Goal: Task Accomplishment & Management: Complete application form

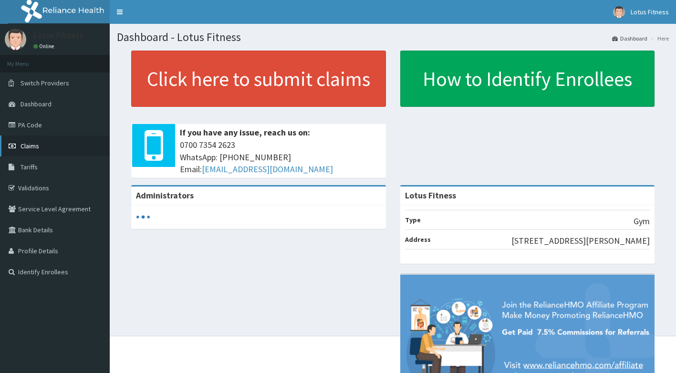
click at [41, 136] on link "Claims" at bounding box center [55, 145] width 110 height 21
click at [40, 139] on link "Claims" at bounding box center [55, 145] width 110 height 21
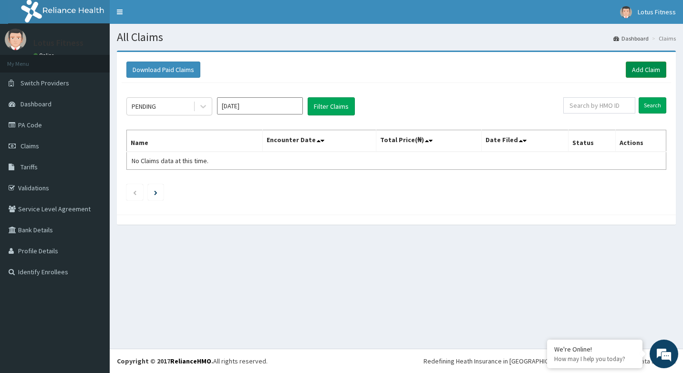
click at [645, 73] on link "Add Claim" at bounding box center [645, 69] width 41 height 16
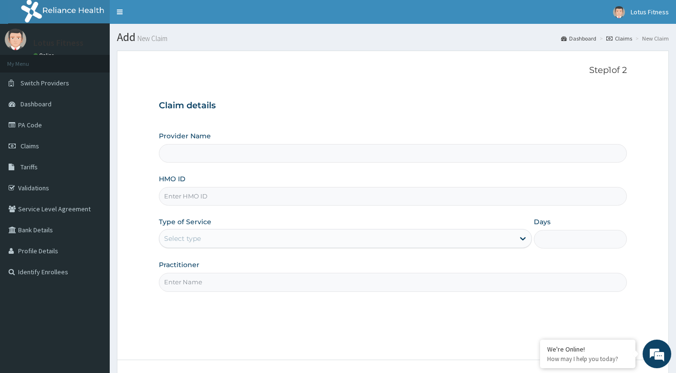
click at [287, 190] on input "HMO ID" at bounding box center [393, 196] width 468 height 19
type input "Lotus Fitness"
type input "1"
type input "U"
type input "UBP/10385/A"
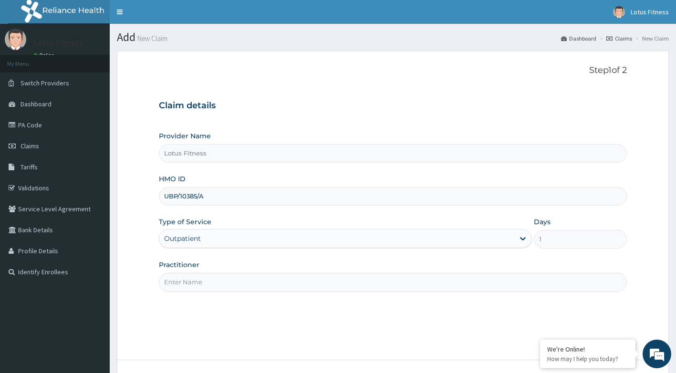
click at [278, 290] on input "Practitioner" at bounding box center [393, 282] width 468 height 19
type input "GYM"
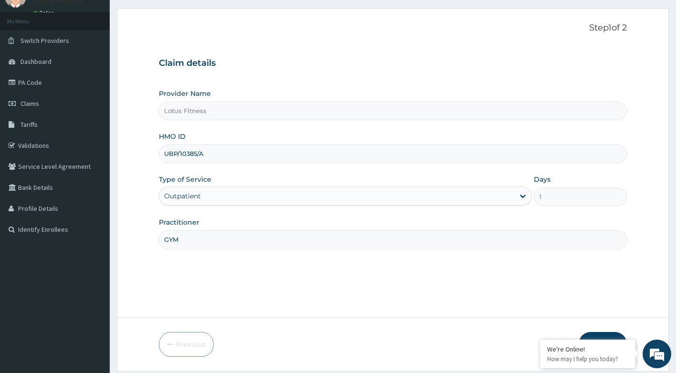
scroll to position [72, 0]
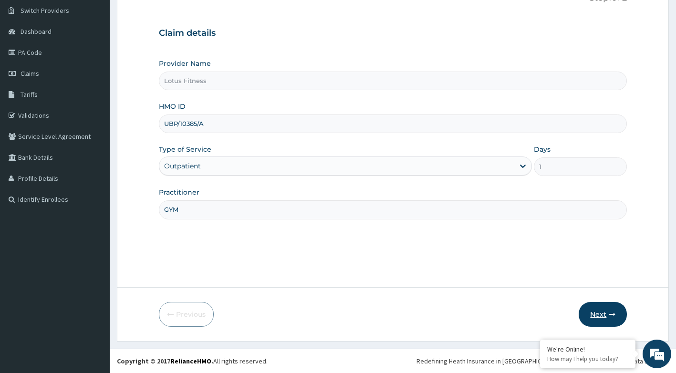
click at [604, 317] on button "Next" at bounding box center [602, 314] width 48 height 25
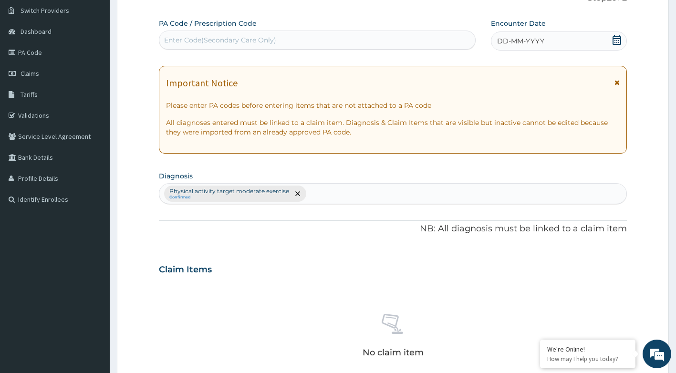
click at [239, 43] on div "Enter Code(Secondary Care Only)" at bounding box center [220, 40] width 112 height 10
type input "PA/6D8879"
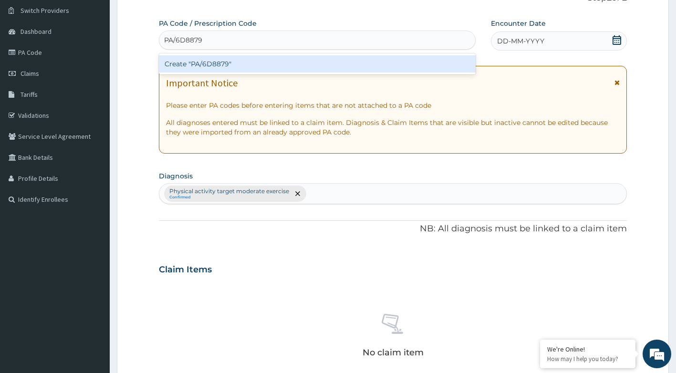
click at [240, 65] on div "Create "PA/6D8879"" at bounding box center [317, 63] width 317 height 17
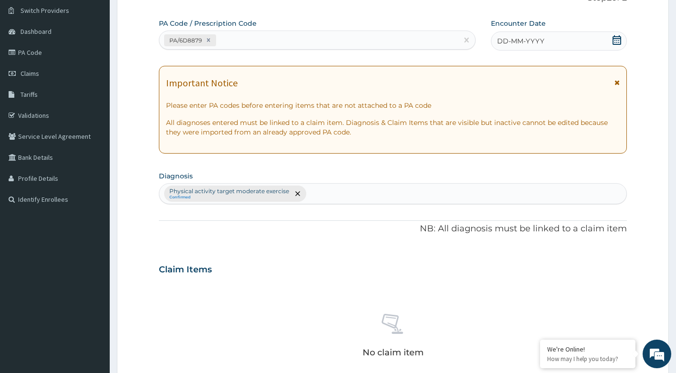
click at [612, 41] on icon at bounding box center [617, 40] width 10 height 10
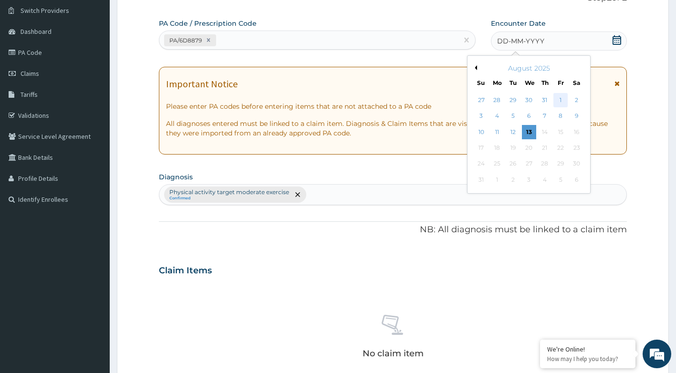
click at [559, 102] on div "1" at bounding box center [560, 100] width 14 height 14
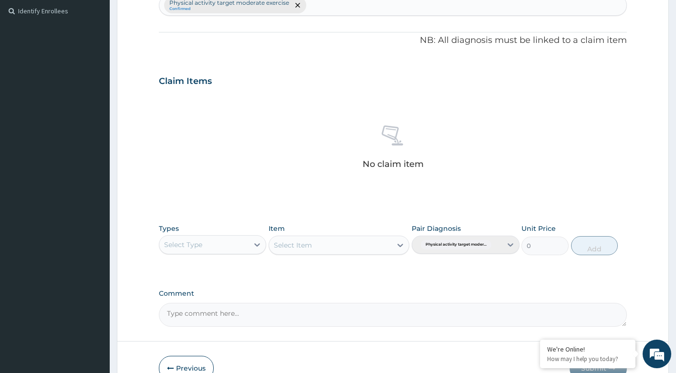
scroll to position [315, 0]
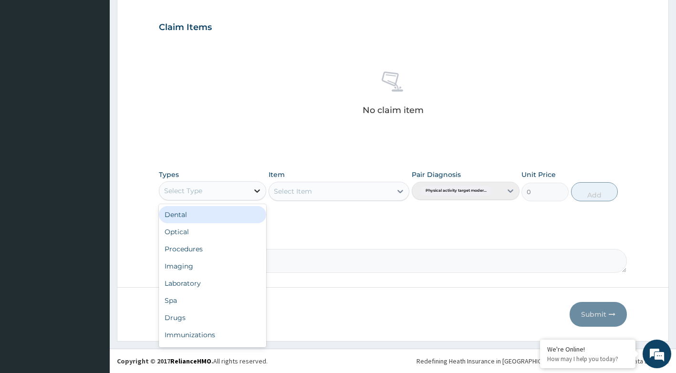
click at [257, 195] on icon at bounding box center [257, 191] width 10 height 10
click at [243, 193] on div "Select Type" at bounding box center [204, 190] width 90 height 15
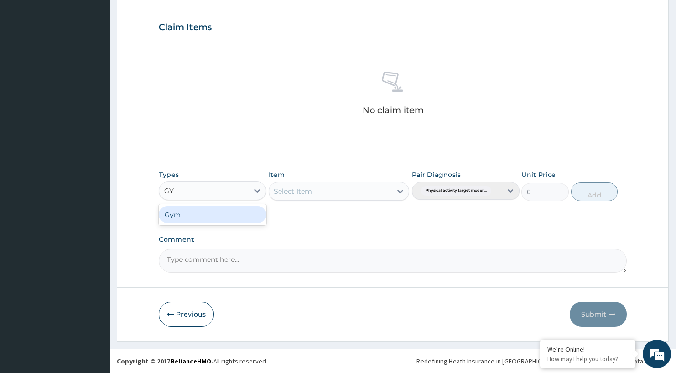
type input "GYM"
click at [234, 214] on div "Gym" at bounding box center [213, 214] width 108 height 17
click at [369, 189] on div "Select Item" at bounding box center [338, 191] width 141 height 19
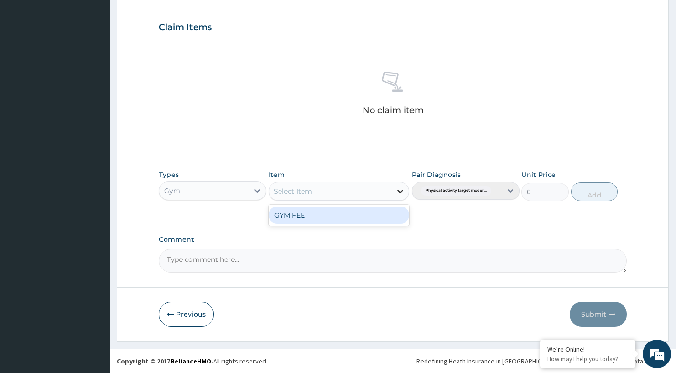
click at [398, 189] on icon at bounding box center [400, 191] width 10 height 10
click at [381, 216] on div "GYM FEE" at bounding box center [338, 214] width 141 height 17
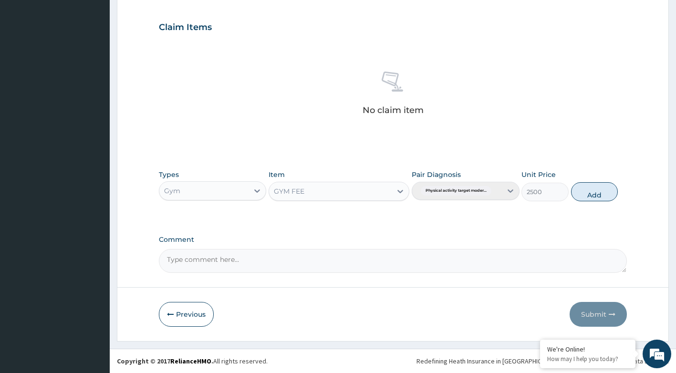
drag, startPoint x: 598, startPoint y: 192, endPoint x: 593, endPoint y: 273, distance: 80.7
click at [598, 199] on button "Add" at bounding box center [594, 191] width 47 height 19
type input "0"
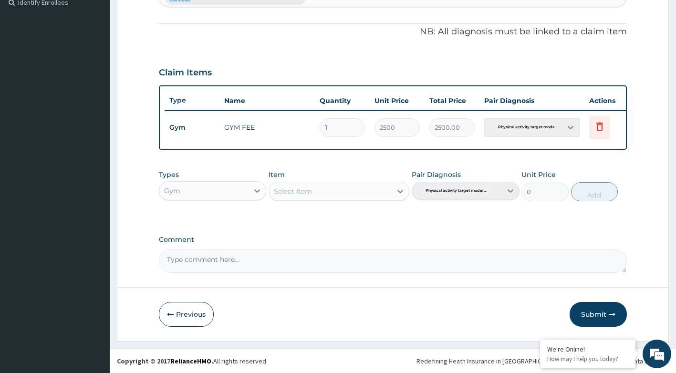
scroll to position [277, 0]
click at [590, 315] on button "Submit" at bounding box center [597, 314] width 57 height 25
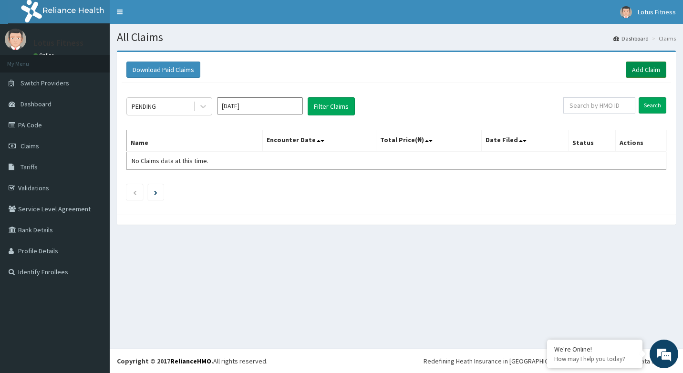
click at [655, 72] on link "Add Claim" at bounding box center [645, 69] width 41 height 16
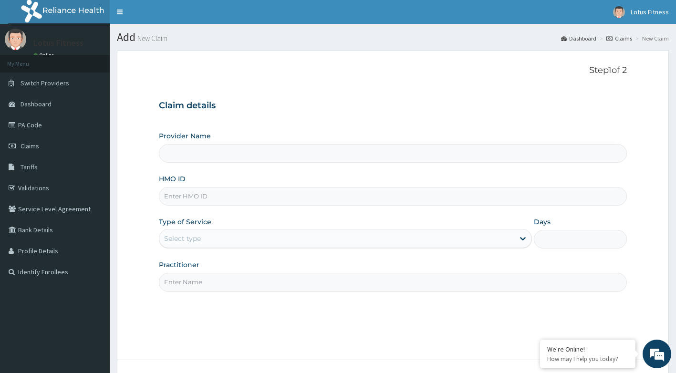
click at [273, 192] on input "HMO ID" at bounding box center [393, 196] width 468 height 19
type input "Lotus Fitness"
type input "1"
type input "AIP/10405/A"
click at [258, 297] on div "Step 1 of 2 Claim details Provider Name Lotus Fitness HMO ID AIP/10405/A Type o…" at bounding box center [393, 205] width 468 height 280
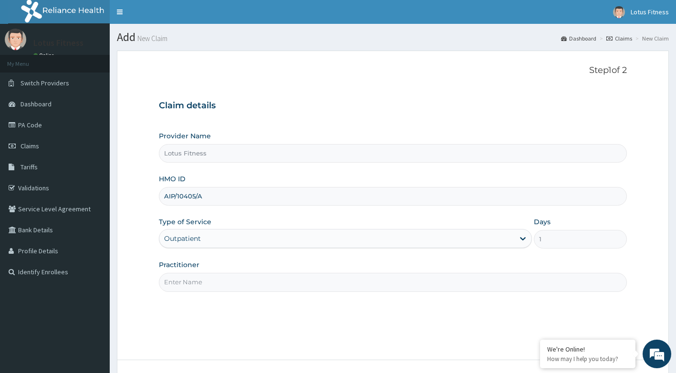
click at [264, 287] on input "Practitioner" at bounding box center [393, 282] width 468 height 19
type input "GYM"
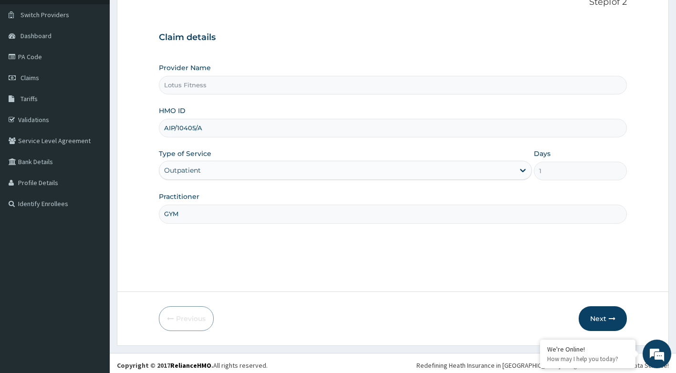
scroll to position [72, 0]
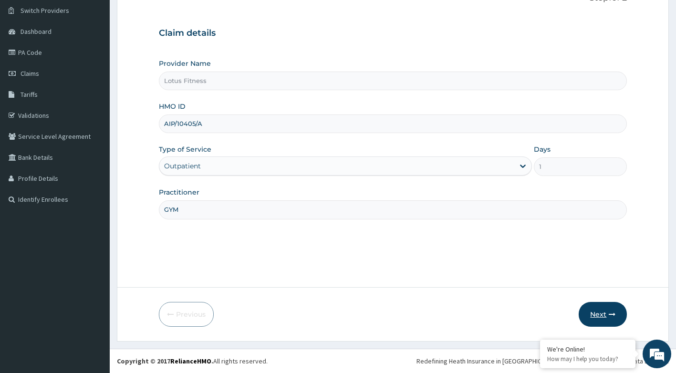
click at [584, 309] on button "Next" at bounding box center [602, 314] width 48 height 25
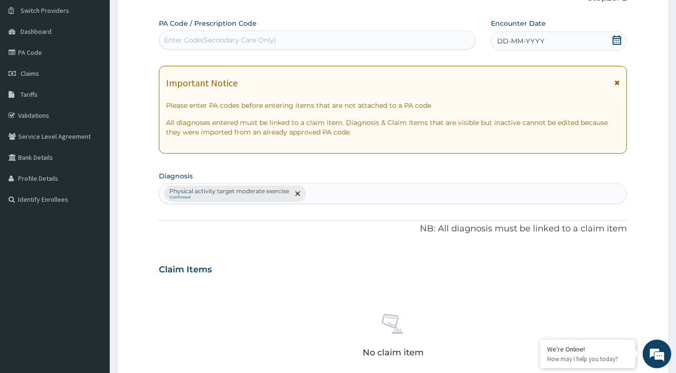
drag, startPoint x: 353, startPoint y: 28, endPoint x: 351, endPoint y: 41, distance: 13.6
click at [351, 40] on div "PA Code / Prescription Code Enter Code(Secondary Care Only)" at bounding box center [317, 34] width 317 height 31
click at [351, 42] on div "Enter Code(Secondary Care Only)" at bounding box center [317, 39] width 316 height 15
type input "PA/9FE7DB"
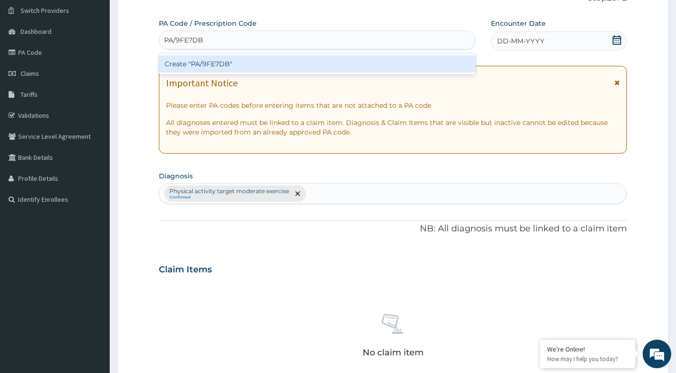
click at [358, 65] on div "Create "PA/9FE7DB"" at bounding box center [317, 63] width 317 height 17
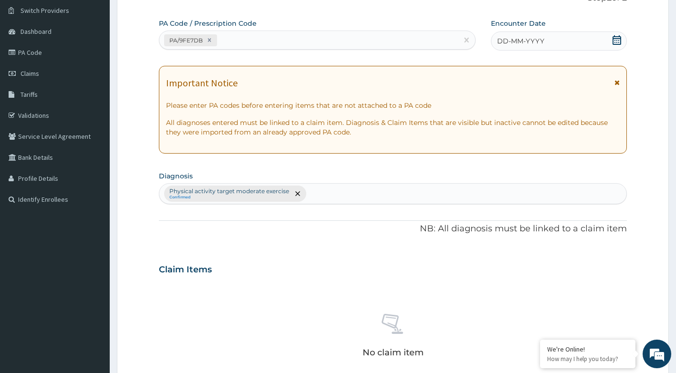
click at [611, 41] on div "DD-MM-YYYY" at bounding box center [559, 40] width 136 height 19
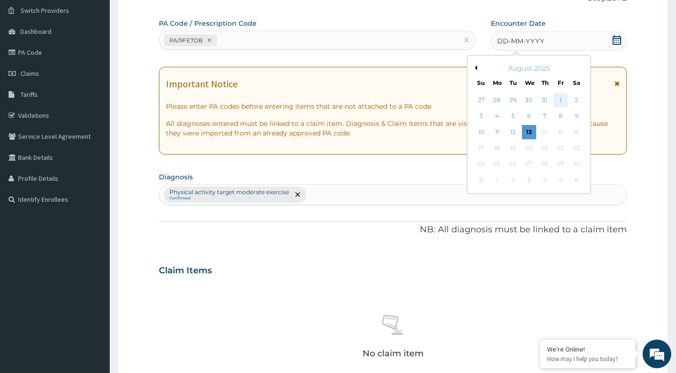
click at [566, 102] on div "1" at bounding box center [560, 100] width 14 height 14
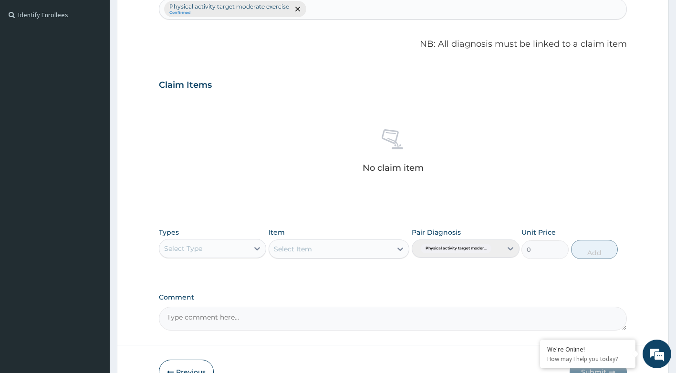
scroll to position [315, 0]
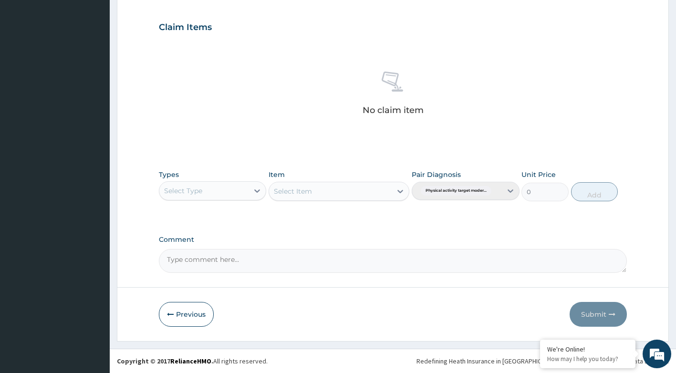
click at [232, 183] on div "Select Type" at bounding box center [204, 190] width 90 height 15
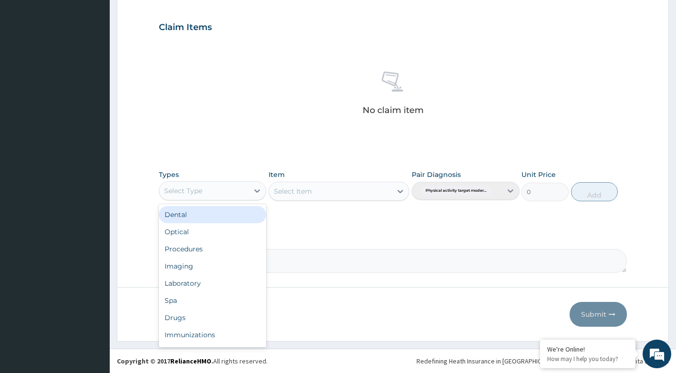
click at [219, 195] on div "Select Type" at bounding box center [204, 190] width 90 height 15
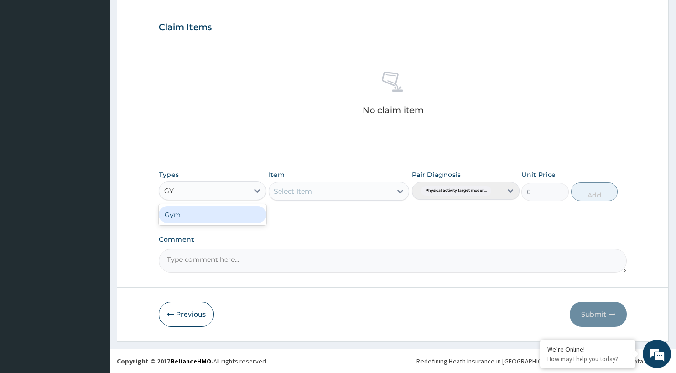
type input "GYM"
click at [198, 212] on div "Gym" at bounding box center [213, 214] width 108 height 17
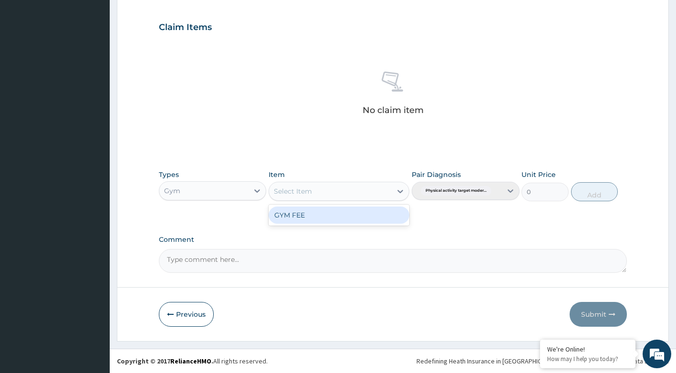
click at [318, 191] on div "Select Item" at bounding box center [330, 191] width 123 height 15
click at [310, 214] on div "GYM FEE" at bounding box center [338, 214] width 141 height 17
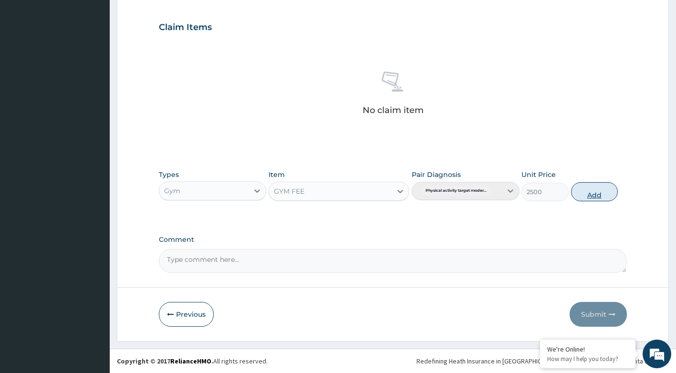
click at [604, 197] on button "Add" at bounding box center [594, 191] width 47 height 19
type input "0"
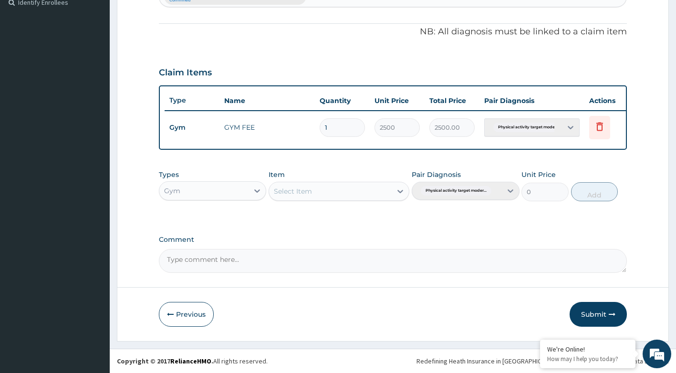
scroll to position [277, 0]
click at [592, 315] on button "Submit" at bounding box center [597, 314] width 57 height 25
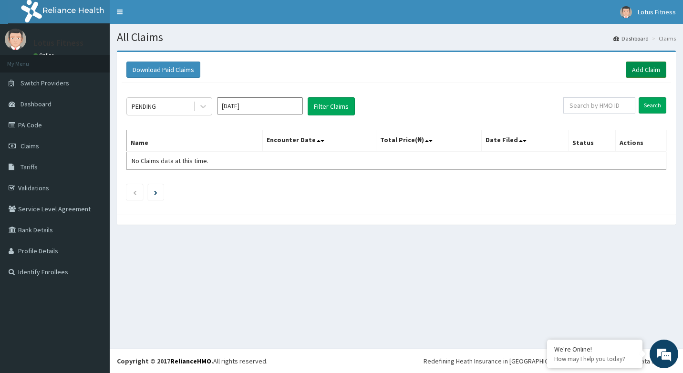
click at [639, 74] on link "Add Claim" at bounding box center [645, 69] width 41 height 16
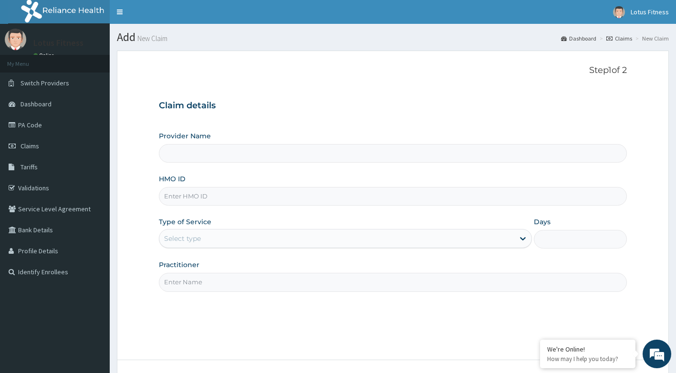
type input "Lotus Fitness"
type input "1"
click at [215, 195] on input "HMO ID" at bounding box center [393, 196] width 468 height 19
type input "AIP/10194/A"
drag, startPoint x: 213, startPoint y: 279, endPoint x: 210, endPoint y: 285, distance: 6.2
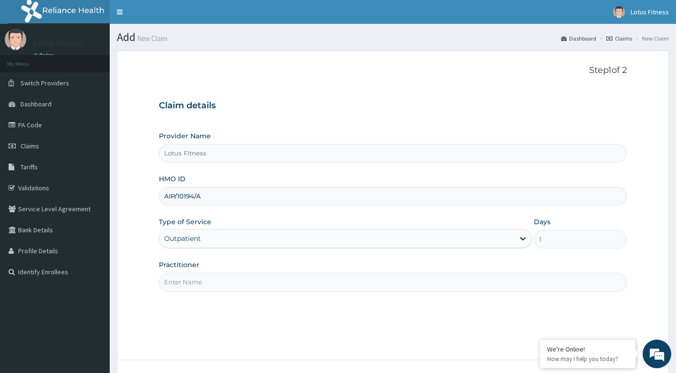
click at [213, 279] on input "Practitioner" at bounding box center [393, 282] width 468 height 19
type input "GYM"
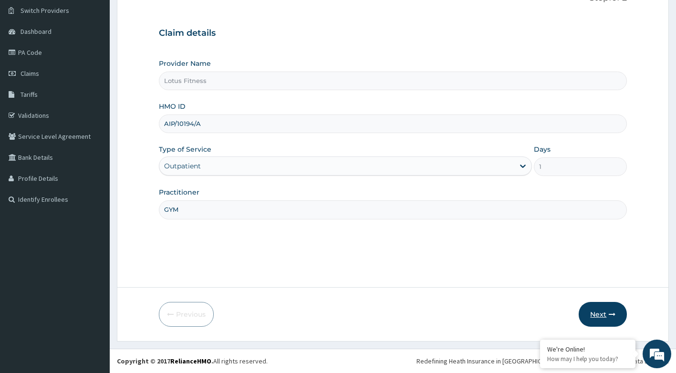
click at [607, 309] on button "Next" at bounding box center [602, 314] width 48 height 25
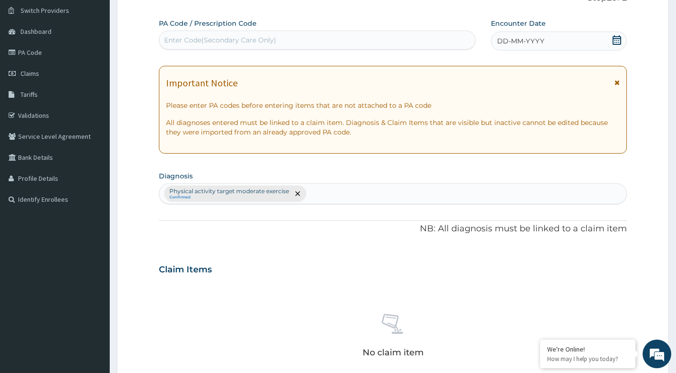
click at [409, 44] on div "Enter Code(Secondary Care Only)" at bounding box center [317, 39] width 316 height 15
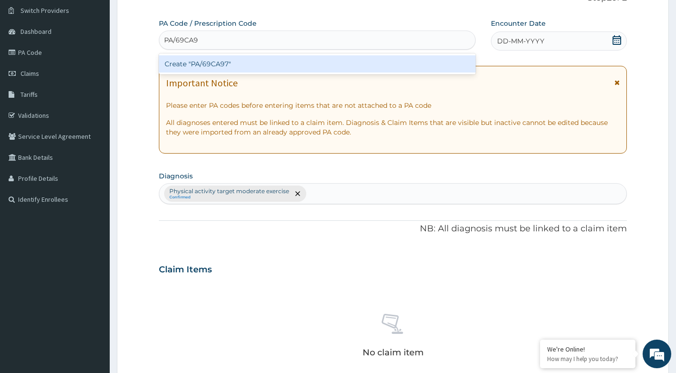
type input "PA/69CA97"
click at [410, 62] on div "Create "PA/69CA97"" at bounding box center [317, 63] width 317 height 17
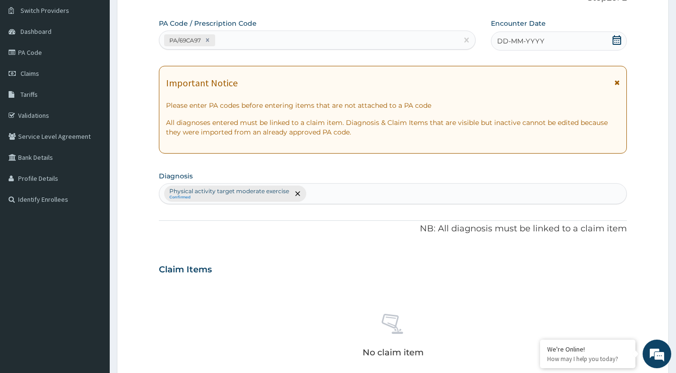
click at [616, 41] on icon at bounding box center [617, 40] width 10 height 10
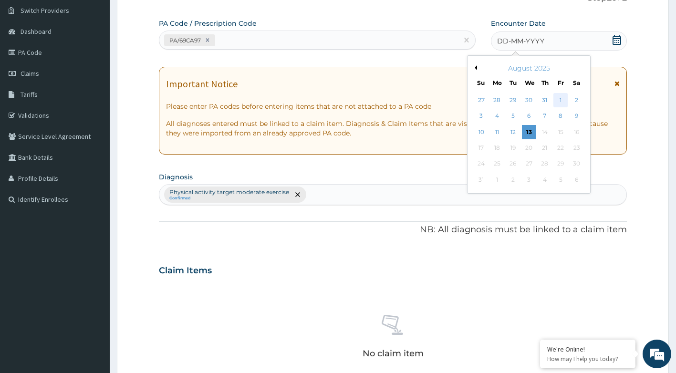
click at [554, 99] on div "1" at bounding box center [560, 100] width 14 height 14
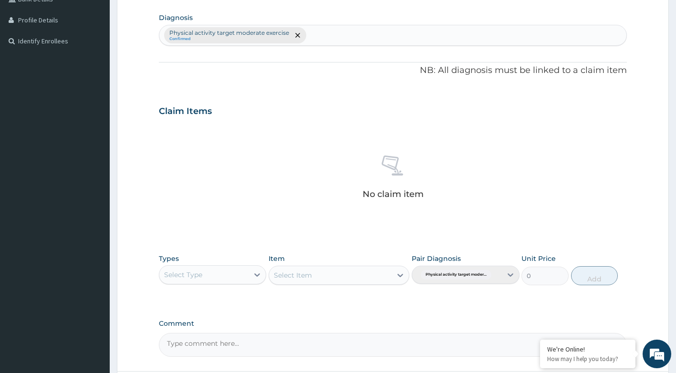
scroll to position [311, 0]
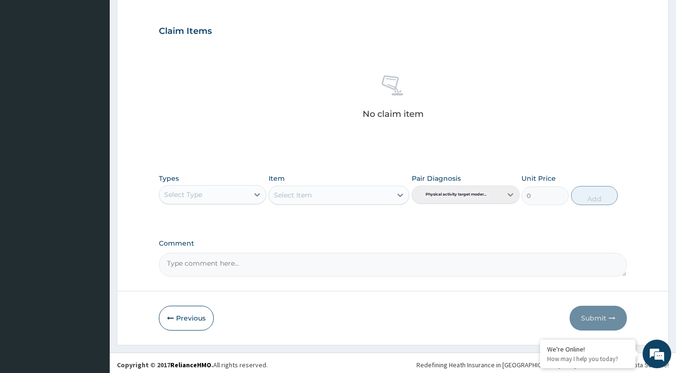
drag, startPoint x: 240, startPoint y: 190, endPoint x: 241, endPoint y: 201, distance: 11.0
click at [241, 196] on div "Select Type" at bounding box center [204, 194] width 90 height 15
type input "GYM"
click at [229, 224] on div "Gym" at bounding box center [213, 218] width 108 height 17
click at [398, 196] on icon at bounding box center [400, 195] width 10 height 10
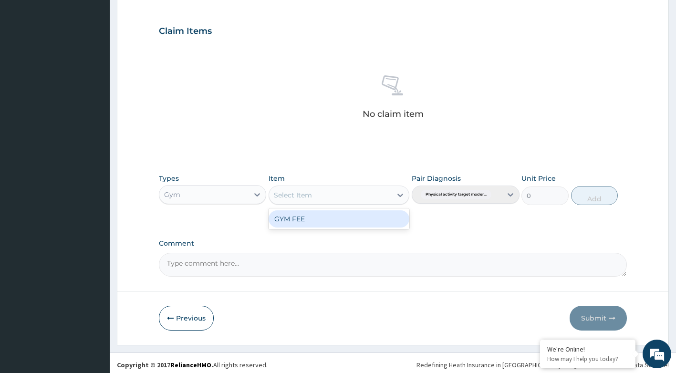
click at [374, 219] on div "GYM FEE" at bounding box center [338, 218] width 141 height 17
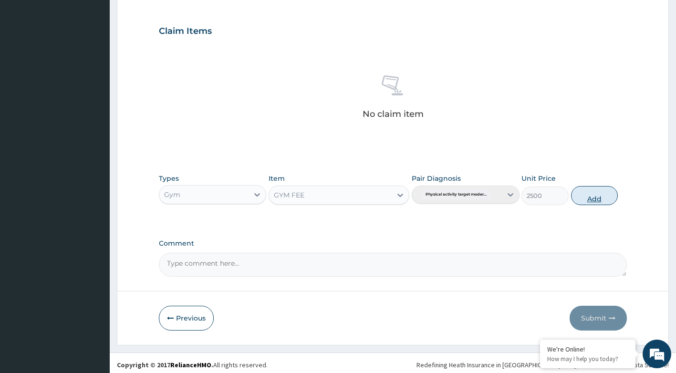
click at [600, 201] on button "Add" at bounding box center [594, 195] width 47 height 19
type input "0"
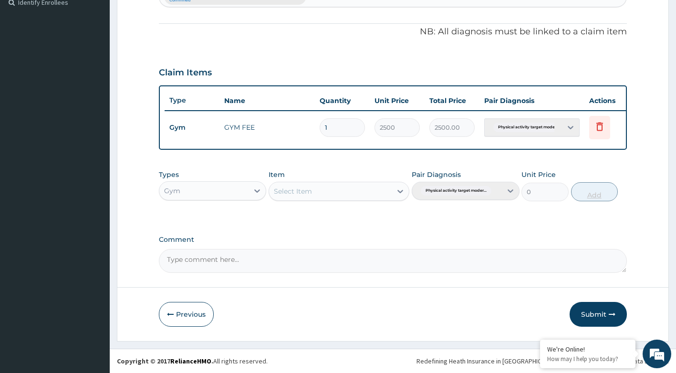
scroll to position [277, 0]
click at [587, 316] on button "Submit" at bounding box center [597, 314] width 57 height 25
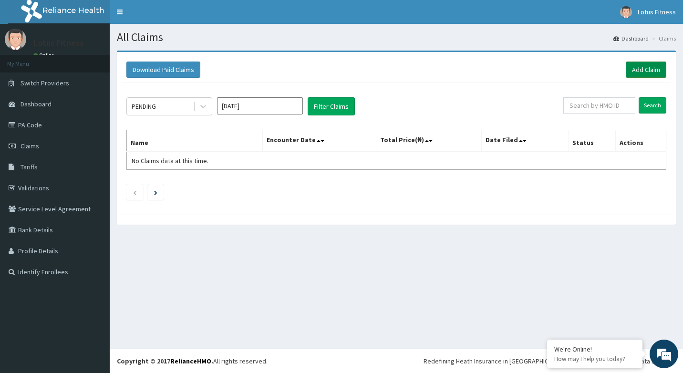
click at [649, 70] on link "Add Claim" at bounding box center [645, 69] width 41 height 16
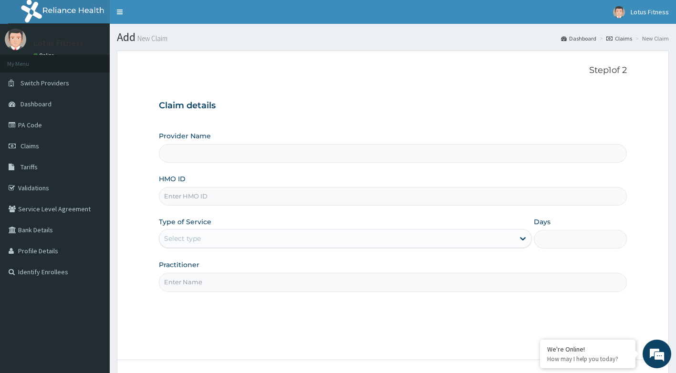
type input "Lotus Fitness"
type input "1"
click at [361, 198] on input "HMO ID" at bounding box center [393, 196] width 468 height 19
type input "AIP/10358/A"
click at [355, 315] on div "Step 1 of 2 Claim details Provider Name Lotus Fitness HMO ID AIP/10358/A Type o…" at bounding box center [393, 205] width 468 height 280
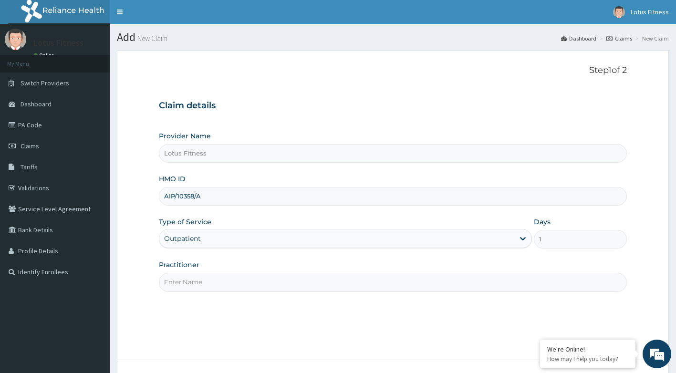
click at [342, 266] on div "Practitioner" at bounding box center [393, 275] width 468 height 31
click at [334, 276] on input "Practitioner" at bounding box center [393, 282] width 468 height 19
type input "GYM"
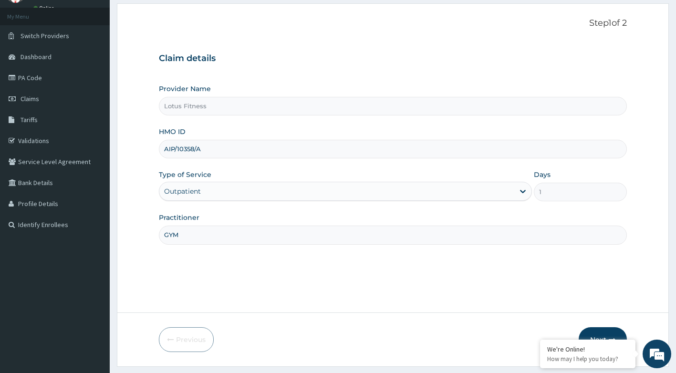
scroll to position [48, 0]
click at [604, 329] on button "Next" at bounding box center [602, 339] width 48 height 25
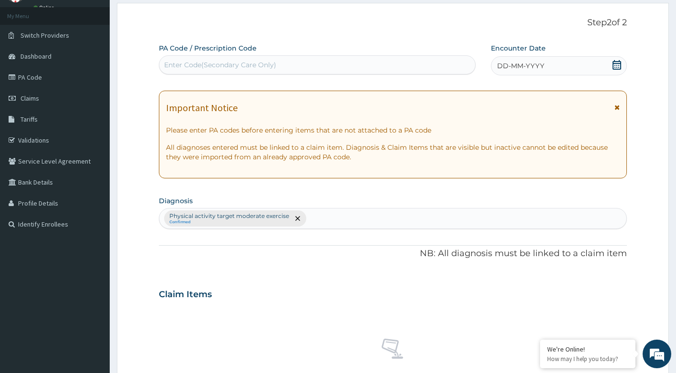
click at [300, 66] on div "Enter Code(Secondary Care Only)" at bounding box center [317, 64] width 316 height 15
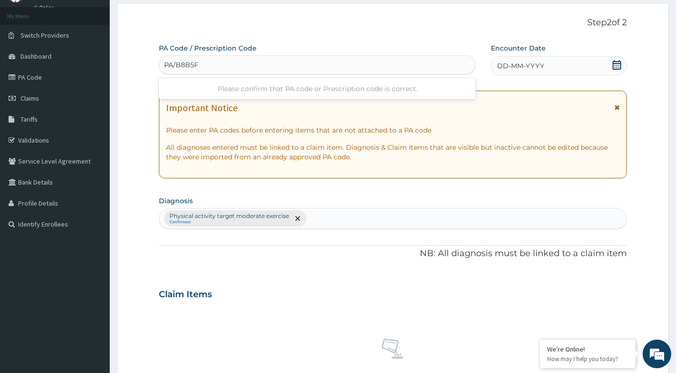
type input "PA/B8B5FD"
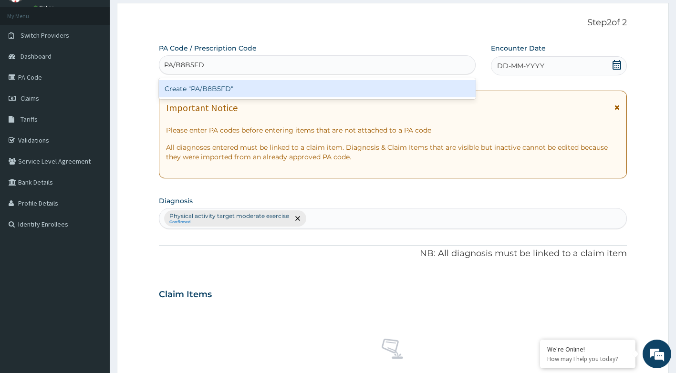
click at [304, 89] on div "Create "PA/B8B5FD"" at bounding box center [317, 88] width 317 height 17
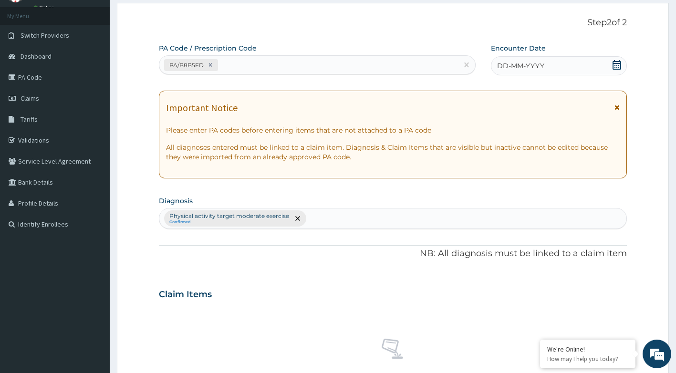
click at [617, 66] on icon at bounding box center [617, 65] width 10 height 10
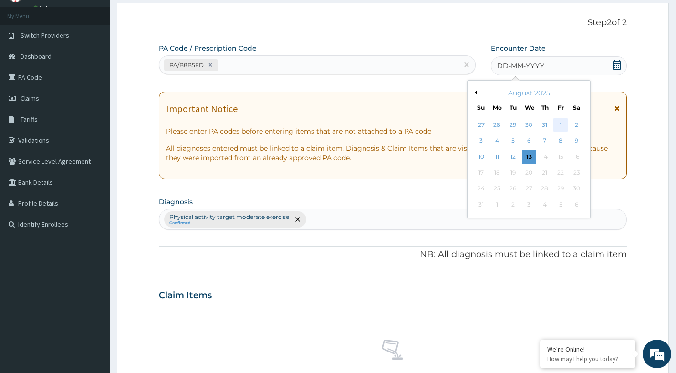
click at [556, 124] on div "1" at bounding box center [560, 125] width 14 height 14
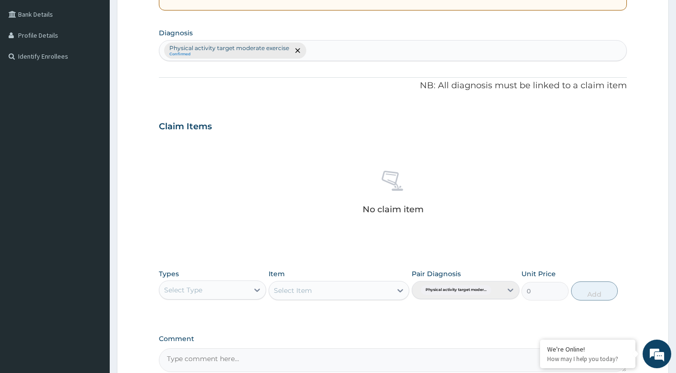
scroll to position [315, 0]
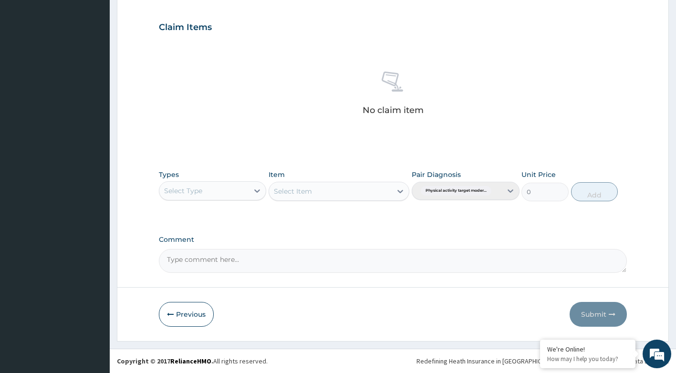
click at [234, 180] on div "Types Select Type" at bounding box center [213, 185] width 108 height 31
click at [224, 194] on div "Select Type" at bounding box center [204, 190] width 90 height 15
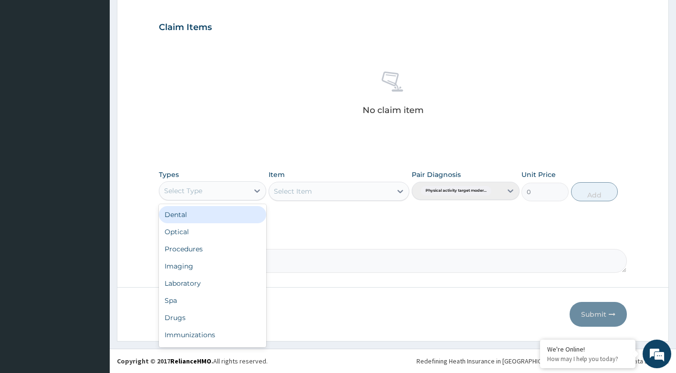
click at [224, 192] on div "Select Type" at bounding box center [204, 190] width 90 height 15
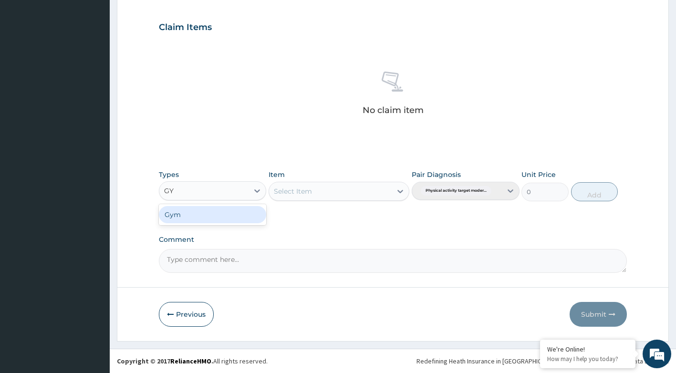
type input "GYM"
click at [224, 217] on div "Gym" at bounding box center [213, 214] width 108 height 17
click at [397, 190] on div "Select Item" at bounding box center [338, 191] width 141 height 19
click at [398, 193] on icon at bounding box center [400, 191] width 10 height 10
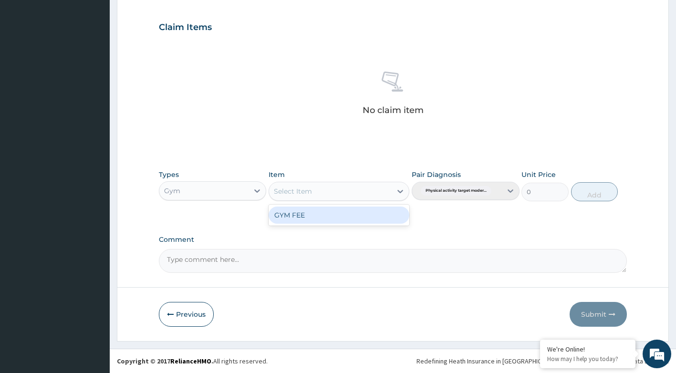
click at [372, 211] on div "GYM FEE" at bounding box center [338, 214] width 141 height 17
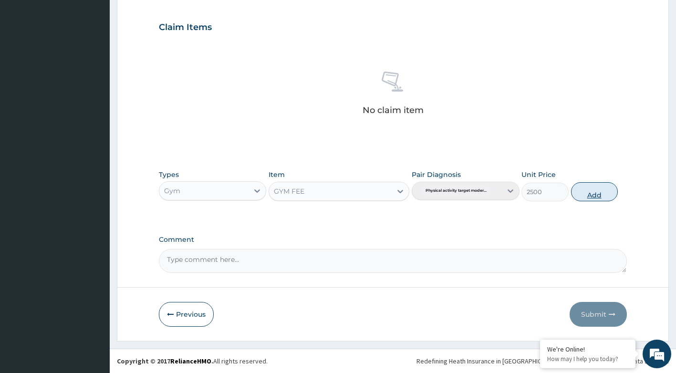
click at [609, 195] on button "Add" at bounding box center [594, 191] width 47 height 19
type input "0"
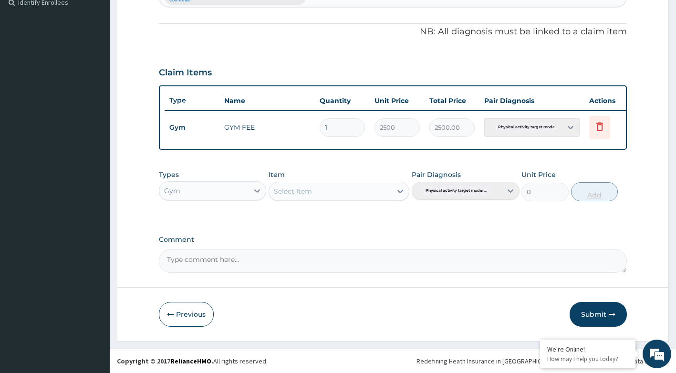
scroll to position [277, 0]
click at [585, 311] on button "Submit" at bounding box center [597, 314] width 57 height 25
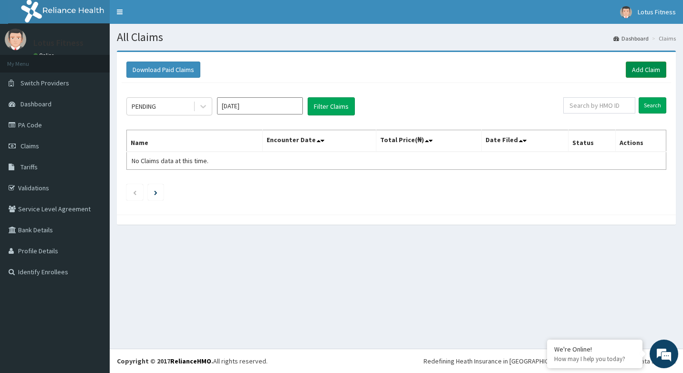
click at [635, 74] on link "Add Claim" at bounding box center [645, 69] width 41 height 16
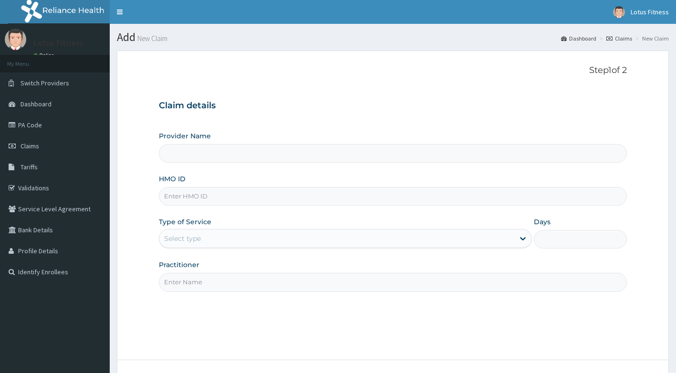
click at [340, 194] on input "HMO ID" at bounding box center [393, 196] width 468 height 19
type input "Lotus Fitness"
type input "1"
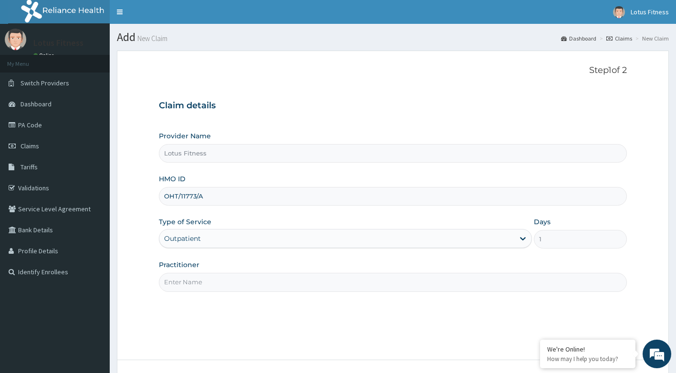
type input "OHT/11773/A"
click at [322, 286] on input "Practitioner" at bounding box center [393, 282] width 468 height 19
type input "GYM"
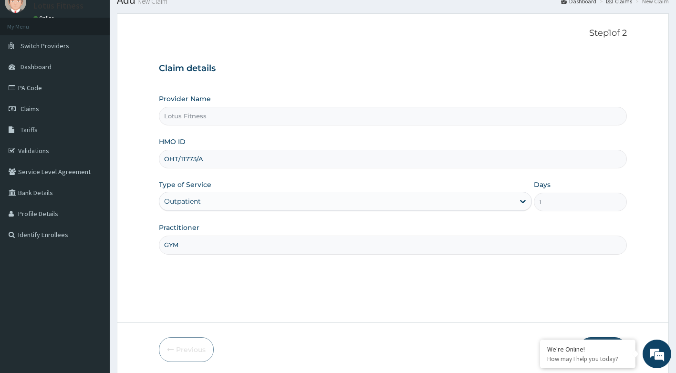
scroll to position [72, 0]
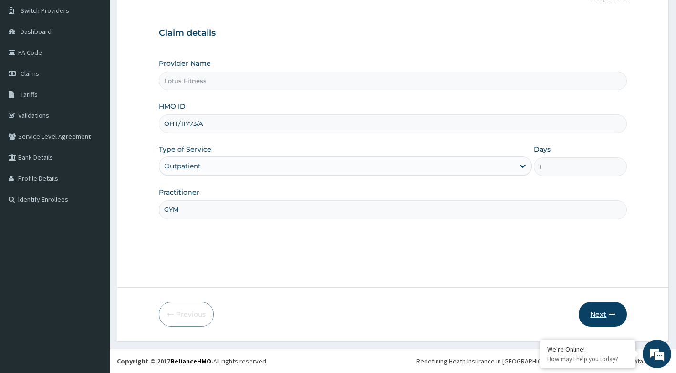
click at [594, 319] on button "Next" at bounding box center [602, 314] width 48 height 25
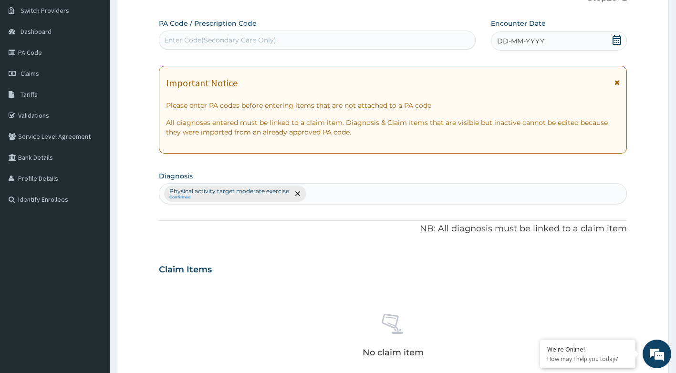
click at [290, 41] on div "Enter Code(Secondary Care Only)" at bounding box center [317, 39] width 316 height 15
type input "PA/48F678"
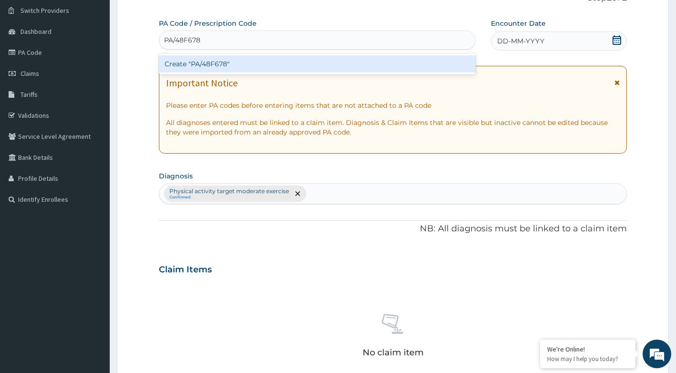
click at [282, 72] on div "Create "PA/48F678"" at bounding box center [317, 63] width 317 height 17
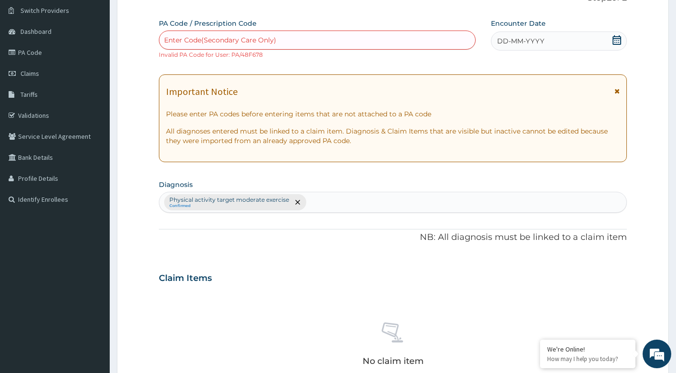
click at [440, 41] on div "Enter Code(Secondary Care Only)" at bounding box center [317, 39] width 316 height 15
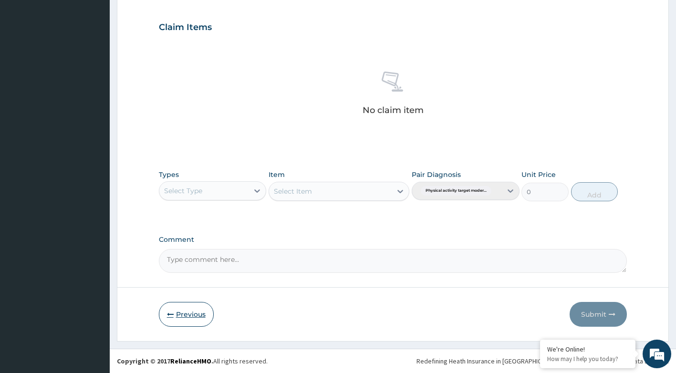
click at [196, 314] on button "Previous" at bounding box center [186, 314] width 55 height 25
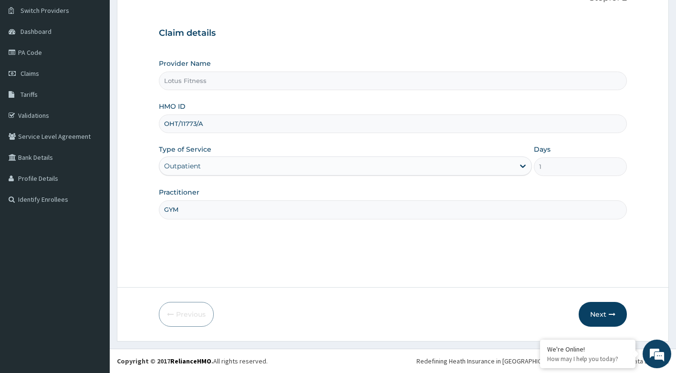
click at [227, 123] on input "OHT/11773/A" at bounding box center [393, 123] width 468 height 19
type input "O"
type input "BUP/10031/A"
click at [599, 312] on button "Next" at bounding box center [602, 314] width 48 height 25
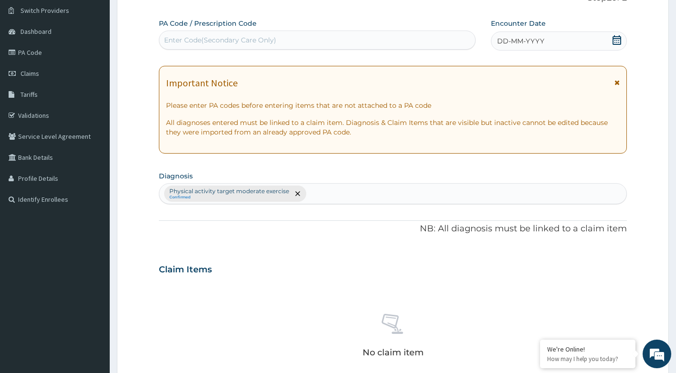
click at [268, 44] on div "Enter Code(Secondary Care Only)" at bounding box center [220, 40] width 112 height 10
type input "PA/2D19BF"
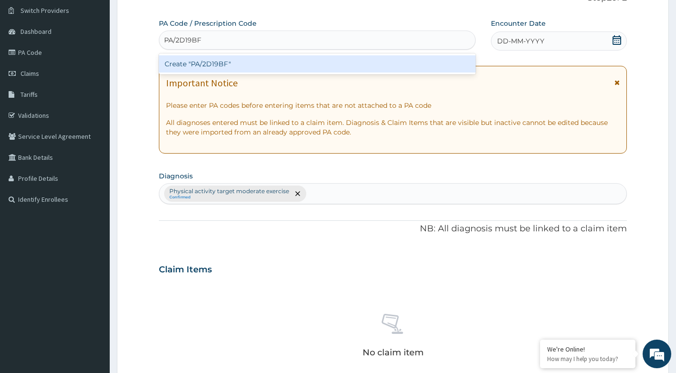
click at [269, 68] on div "Create "PA/2D19BF"" at bounding box center [317, 63] width 317 height 17
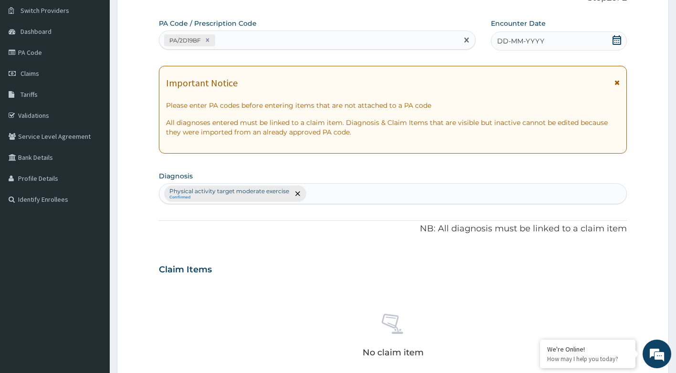
click at [618, 42] on icon at bounding box center [616, 40] width 9 height 10
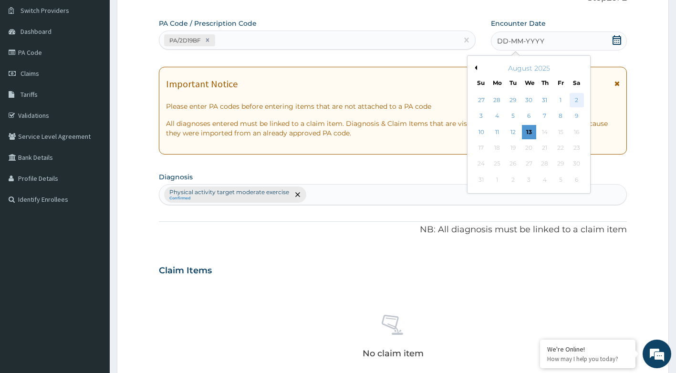
click at [576, 102] on div "2" at bounding box center [576, 100] width 14 height 14
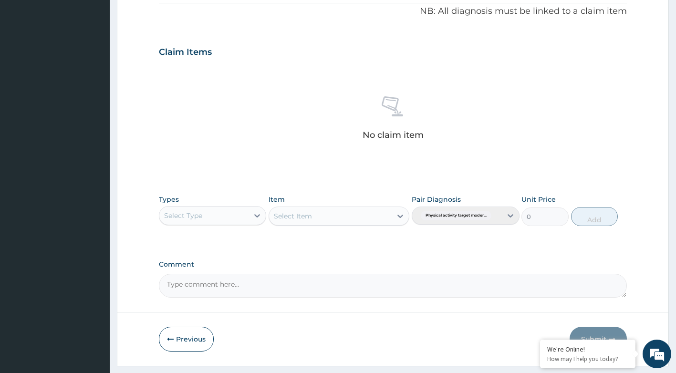
scroll to position [315, 0]
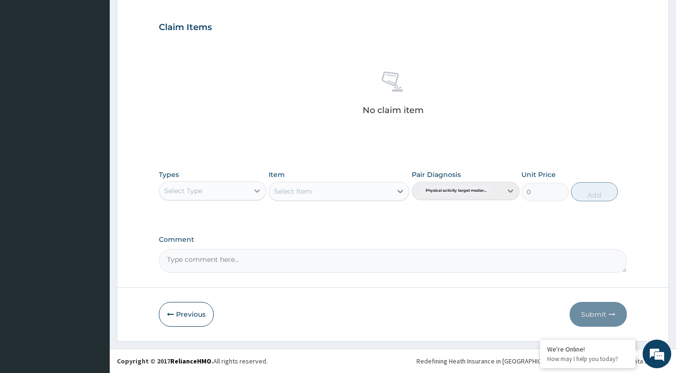
click at [256, 189] on icon at bounding box center [257, 191] width 10 height 10
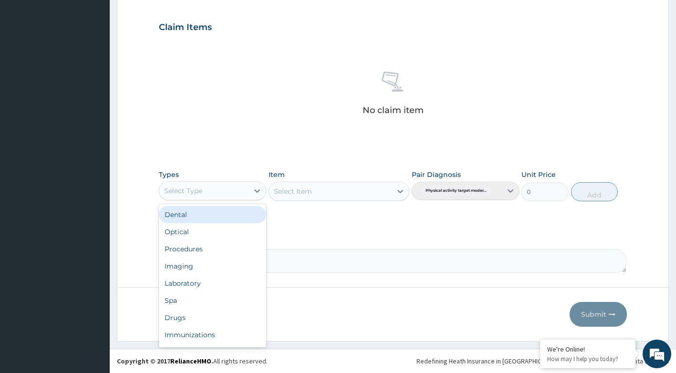
click at [236, 189] on div "Select Type" at bounding box center [204, 190] width 90 height 15
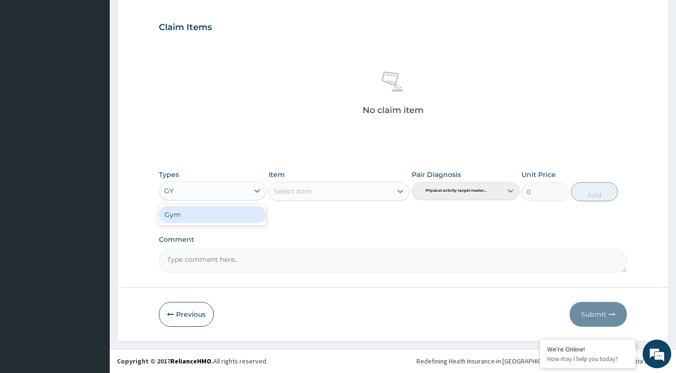
type input "GYM"
click at [226, 216] on div "Gym" at bounding box center [213, 214] width 108 height 17
click at [400, 194] on div "Select Item" at bounding box center [338, 191] width 141 height 19
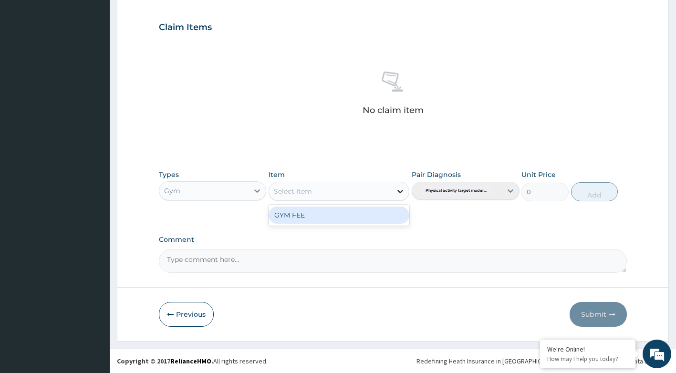
click at [397, 188] on icon at bounding box center [400, 191] width 10 height 10
click at [344, 209] on div "GYM FEE" at bounding box center [338, 214] width 141 height 17
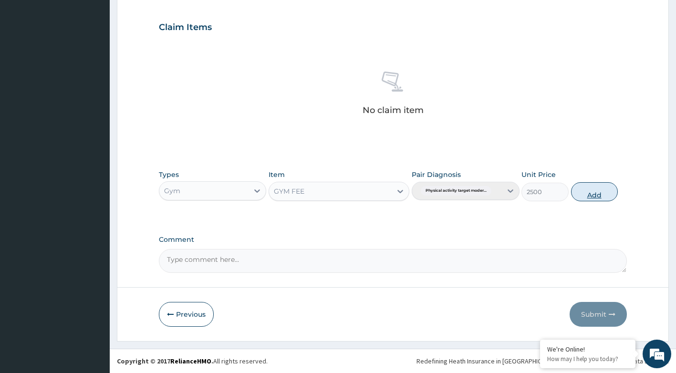
click at [594, 196] on button "Add" at bounding box center [594, 191] width 47 height 19
type input "0"
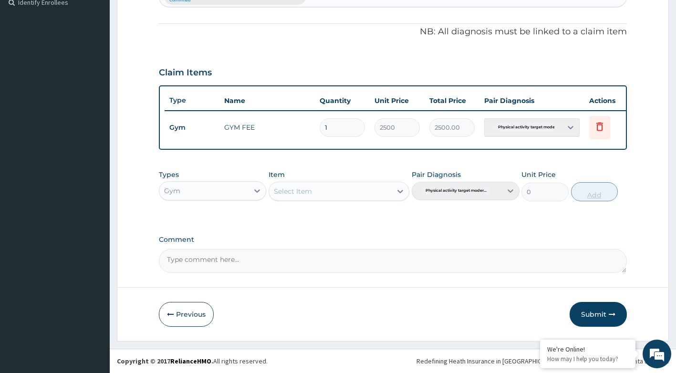
scroll to position [277, 0]
click at [593, 319] on button "Submit" at bounding box center [597, 314] width 57 height 25
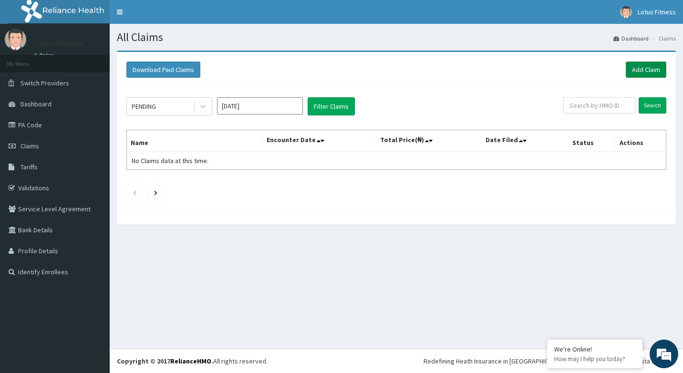
click at [642, 68] on link "Add Claim" at bounding box center [645, 69] width 41 height 16
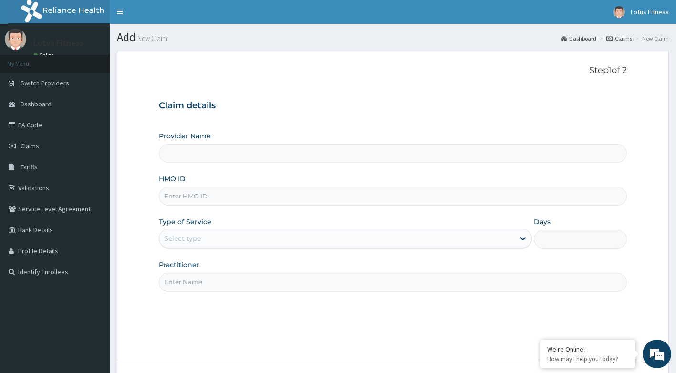
click at [371, 201] on input "HMO ID" at bounding box center [393, 196] width 468 height 19
type input "Lotus Fitness"
type input "1"
type input "L"
type input "BUP/10031/A"
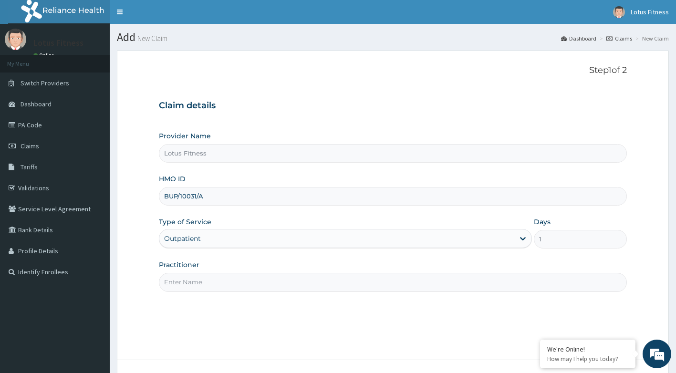
click at [325, 289] on input "Practitioner" at bounding box center [393, 282] width 468 height 19
type input "GYM"
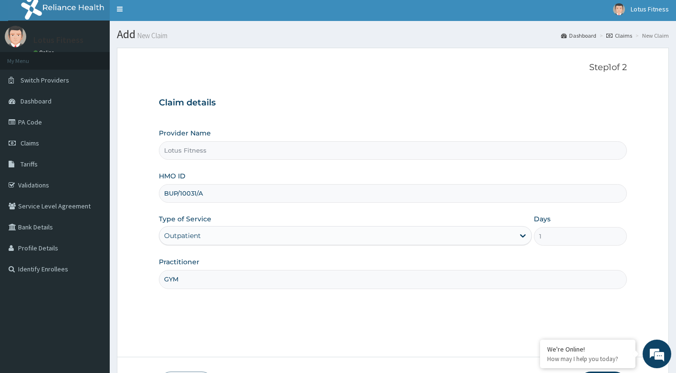
scroll to position [72, 0]
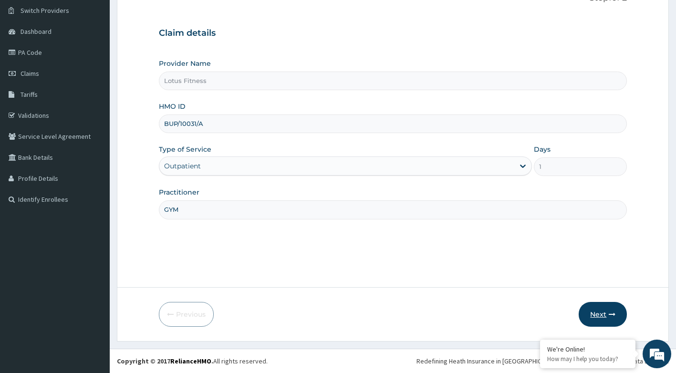
click at [607, 312] on button "Next" at bounding box center [602, 314] width 48 height 25
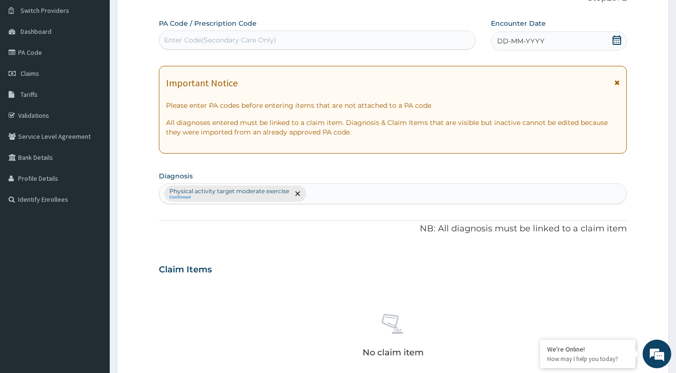
click at [231, 41] on div "Enter Code(Secondary Care Only)" at bounding box center [220, 40] width 112 height 10
type input "32CBDC"
click at [163, 40] on div "Enter Code(Secondary Care Only)" at bounding box center [317, 39] width 316 height 15
type input "PA/32CBDC"
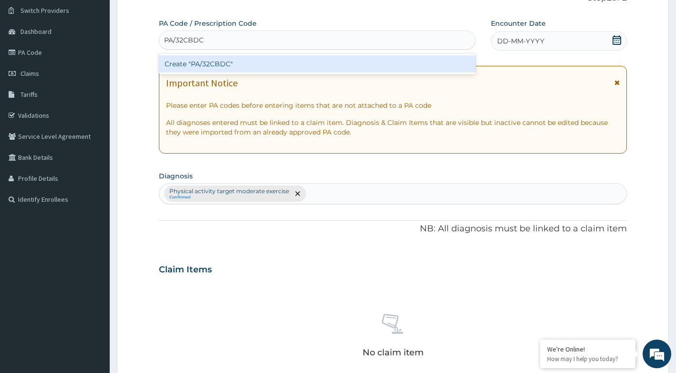
click at [168, 64] on div "Create "PA/32CBDC"" at bounding box center [317, 63] width 317 height 17
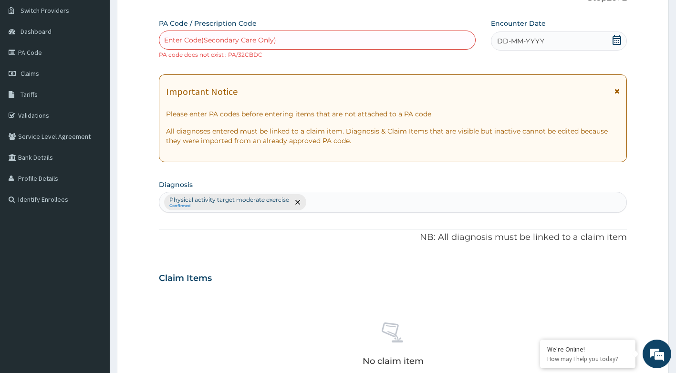
click at [281, 38] on div "Enter Code(Secondary Care Only)" at bounding box center [317, 39] width 316 height 15
type input "PA/32CB0C"
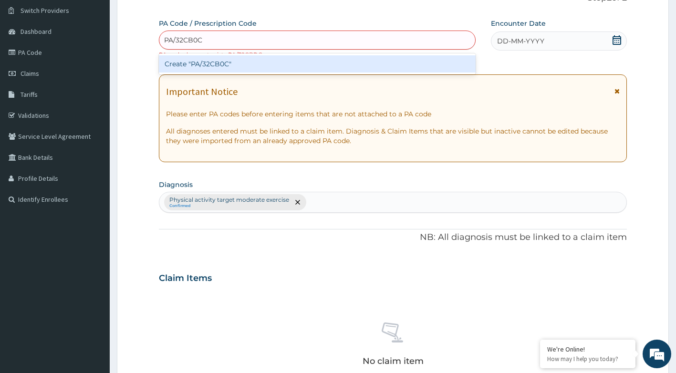
click at [280, 60] on div "Create "PA/32CB0C"" at bounding box center [317, 63] width 317 height 17
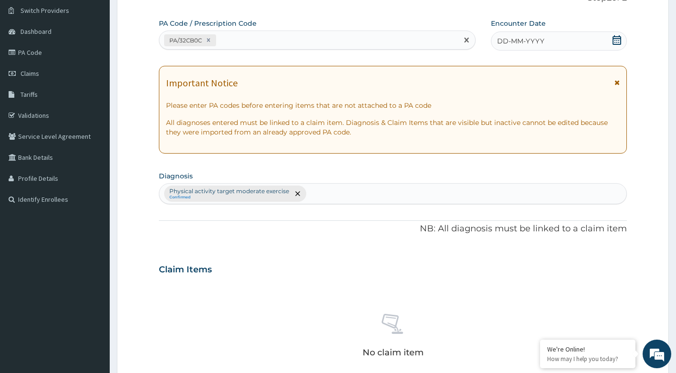
click at [616, 40] on icon at bounding box center [617, 40] width 10 height 10
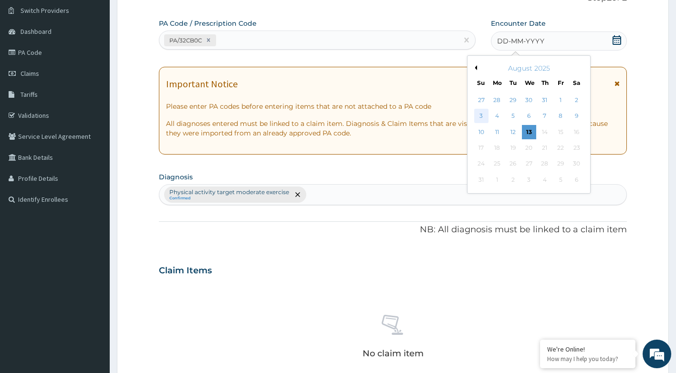
click at [480, 119] on div "3" at bounding box center [481, 116] width 14 height 14
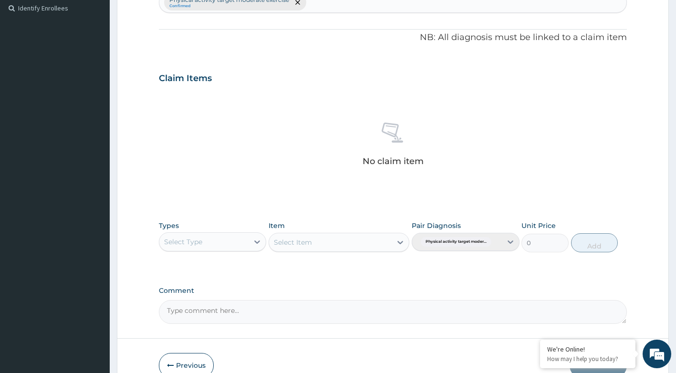
scroll to position [315, 0]
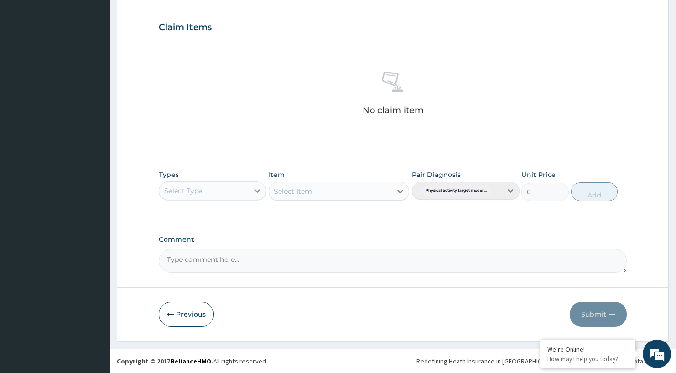
click at [254, 191] on icon at bounding box center [257, 191] width 10 height 10
click at [207, 199] on div "Select Type" at bounding box center [213, 190] width 108 height 19
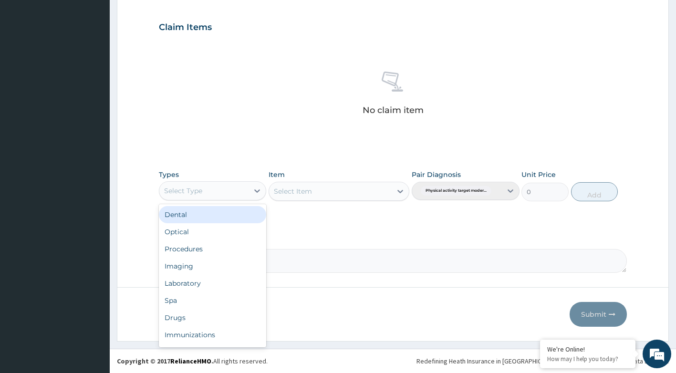
click at [207, 199] on div "Select Type" at bounding box center [213, 190] width 108 height 19
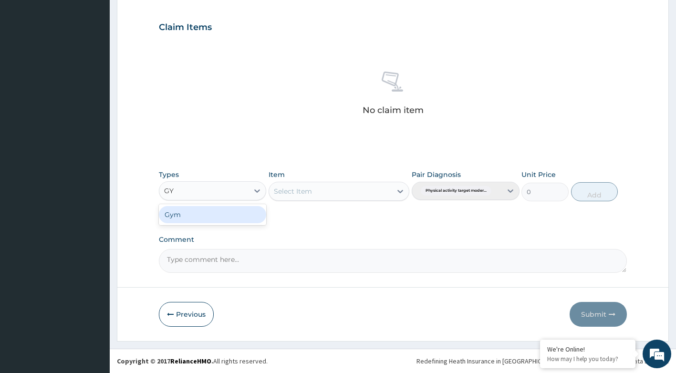
type input "GYM"
click at [200, 210] on div "Gym" at bounding box center [213, 214] width 108 height 17
click at [357, 194] on div "Select Item" at bounding box center [338, 191] width 141 height 19
click at [398, 192] on icon at bounding box center [400, 191] width 10 height 10
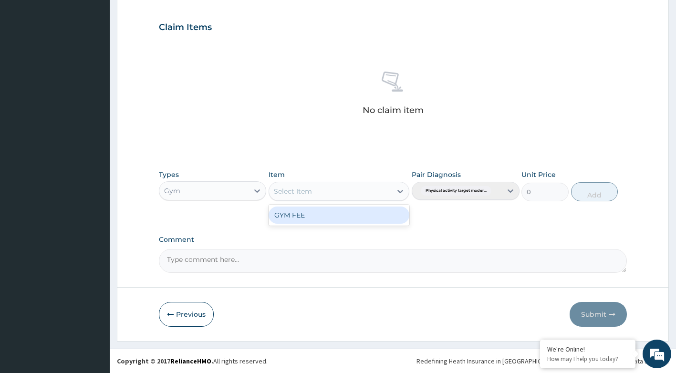
click at [371, 216] on div "GYM FEE" at bounding box center [338, 214] width 141 height 17
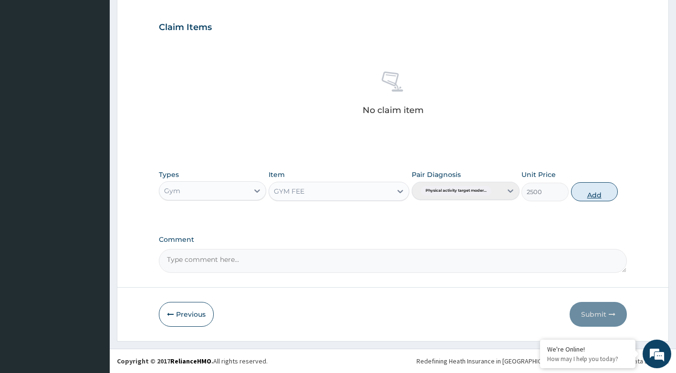
click at [601, 192] on button "Add" at bounding box center [594, 191] width 47 height 19
type input "0"
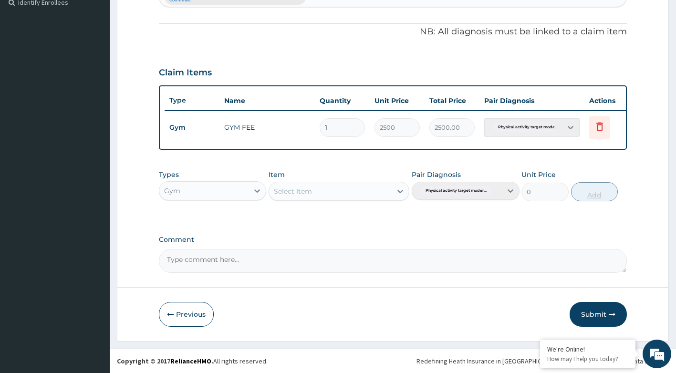
scroll to position [277, 0]
click at [584, 317] on button "Submit" at bounding box center [597, 314] width 57 height 25
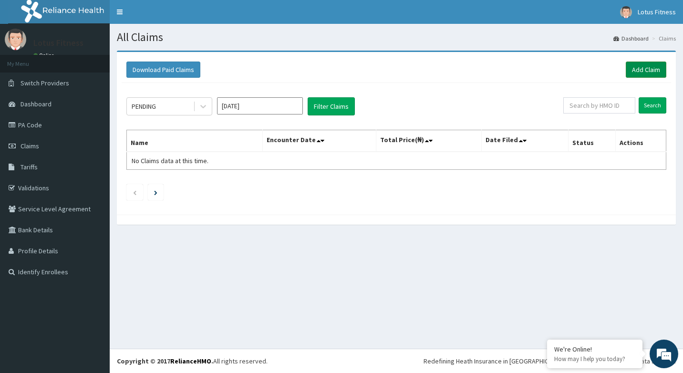
click at [659, 72] on link "Add Claim" at bounding box center [645, 69] width 41 height 16
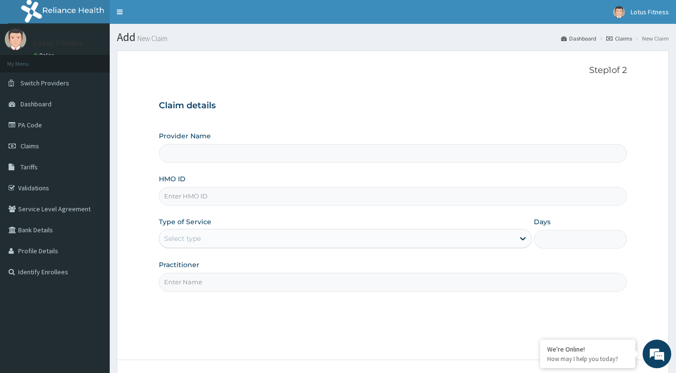
click at [327, 199] on input "HMO ID" at bounding box center [393, 196] width 468 height 19
type input "Lotus Fitness"
type input "1"
click at [253, 198] on input "FMP/10242/A" at bounding box center [393, 196] width 468 height 19
type input "FMP/10242/B"
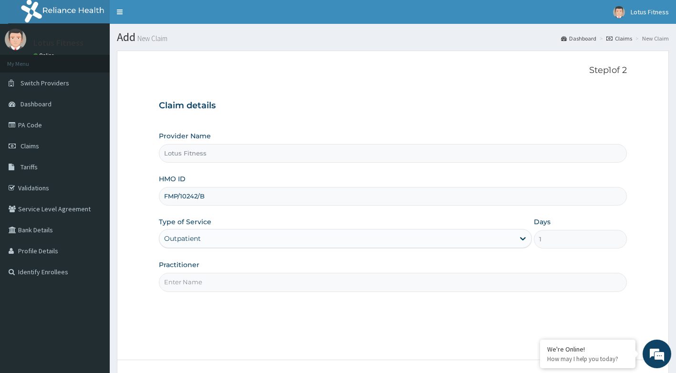
click at [239, 280] on input "Practitioner" at bounding box center [393, 282] width 468 height 19
type input "GYM"
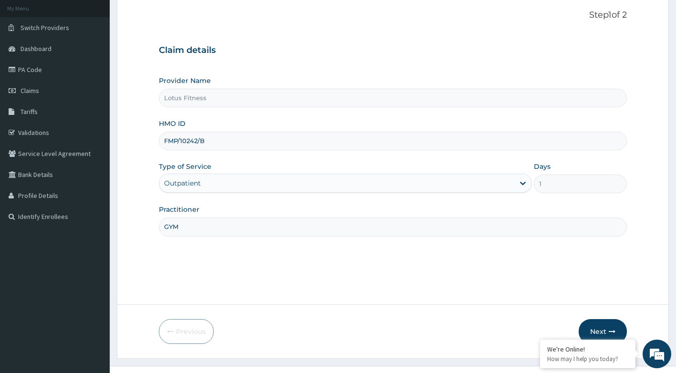
scroll to position [72, 0]
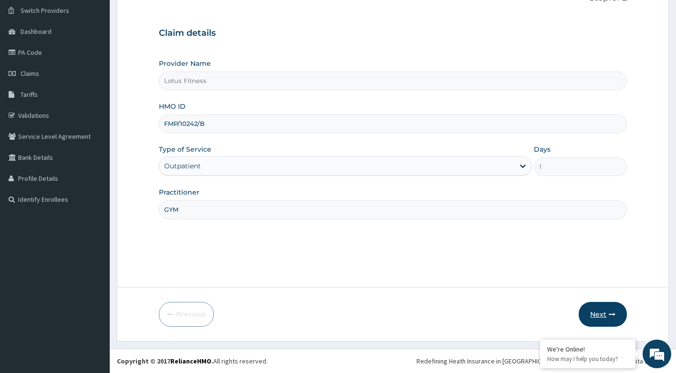
click at [612, 320] on button "Next" at bounding box center [602, 314] width 48 height 25
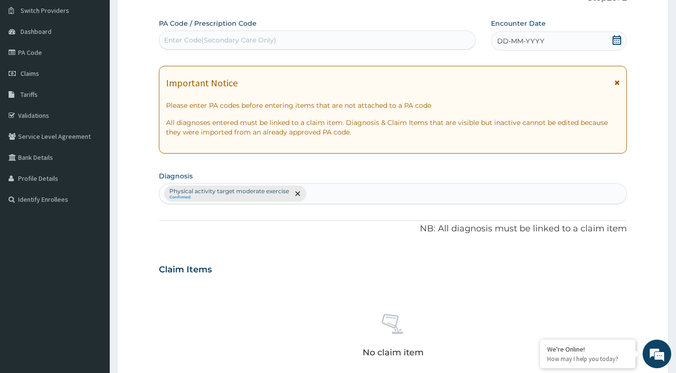
click at [364, 41] on div "Enter Code(Secondary Care Only)" at bounding box center [317, 39] width 316 height 15
type input "PA/814167"
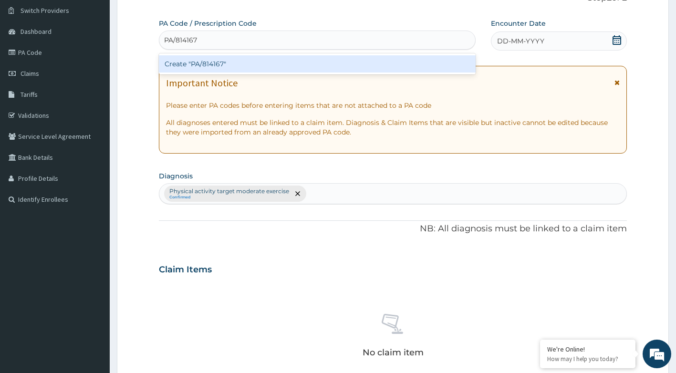
click at [368, 69] on div "Create "PA/814167"" at bounding box center [317, 63] width 317 height 17
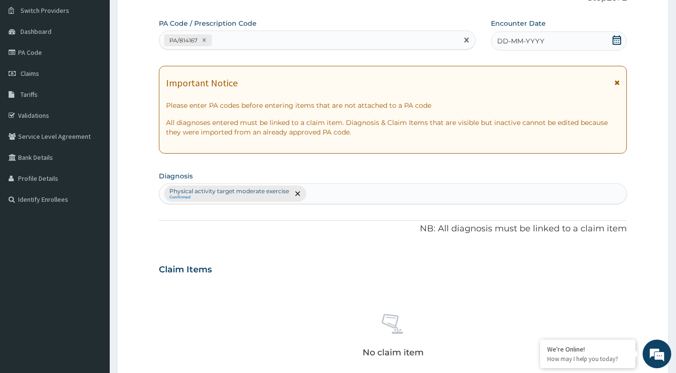
click at [612, 41] on icon at bounding box center [617, 40] width 10 height 10
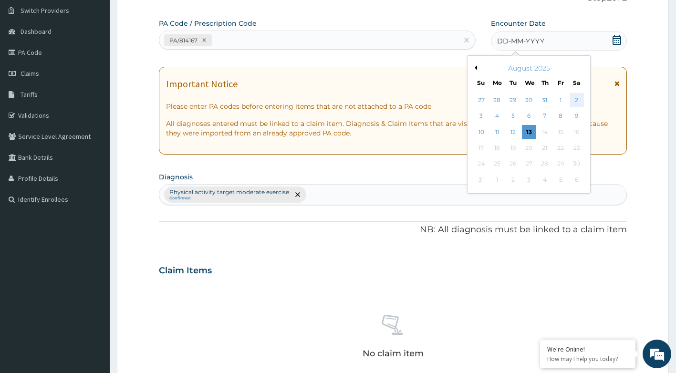
click at [578, 100] on div "2" at bounding box center [576, 100] width 14 height 14
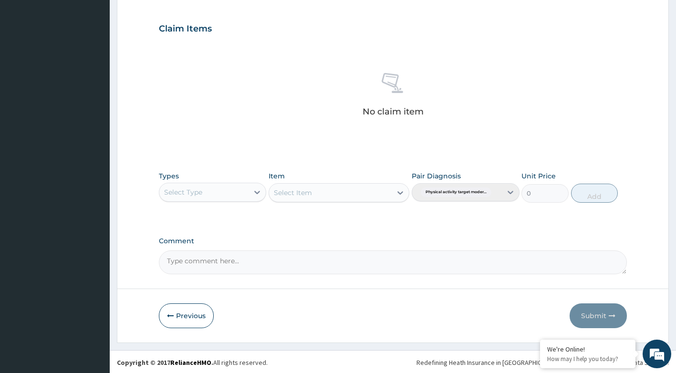
scroll to position [315, 0]
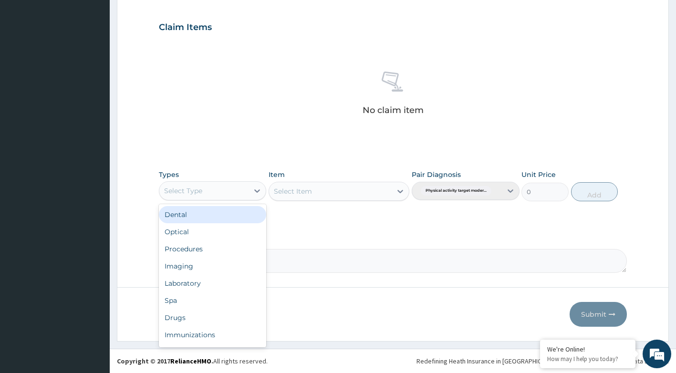
click at [235, 199] on div "Select Type" at bounding box center [213, 190] width 108 height 19
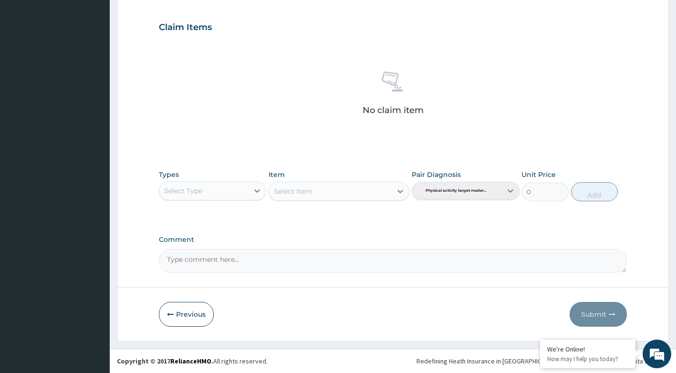
click at [222, 181] on div "Select Type" at bounding box center [213, 190] width 108 height 19
type input "GYM"
click at [222, 215] on div "Gym" at bounding box center [213, 214] width 108 height 17
click at [397, 191] on div "Select Item" at bounding box center [338, 191] width 141 height 19
click at [400, 189] on icon at bounding box center [400, 191] width 10 height 10
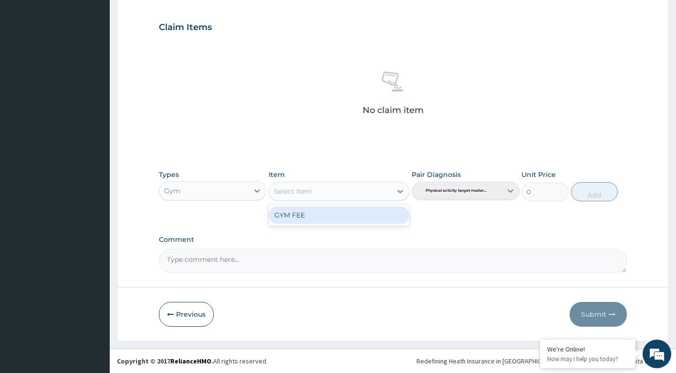
click at [374, 216] on div "GYM FEE" at bounding box center [338, 214] width 141 height 17
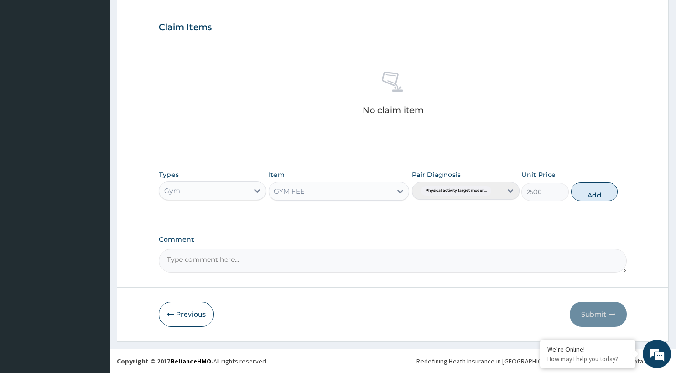
click at [591, 190] on button "Add" at bounding box center [594, 191] width 47 height 19
type input "0"
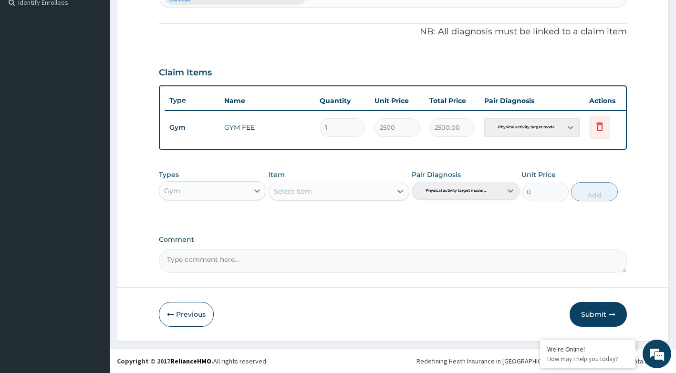
scroll to position [277, 0]
click at [595, 315] on button "Submit" at bounding box center [597, 314] width 57 height 25
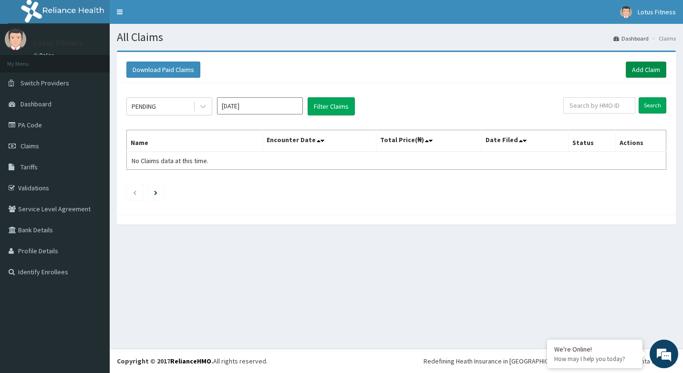
click at [635, 72] on link "Add Claim" at bounding box center [645, 69] width 41 height 16
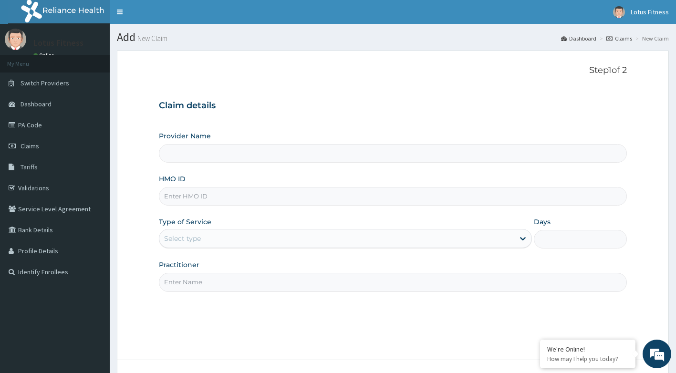
drag, startPoint x: 0, startPoint y: 0, endPoint x: 271, endPoint y: 194, distance: 333.1
click at [271, 194] on input "HMO ID" at bounding box center [393, 196] width 468 height 19
type input "Lotus Fitness"
type input "1"
type input "FMP/10242/A"
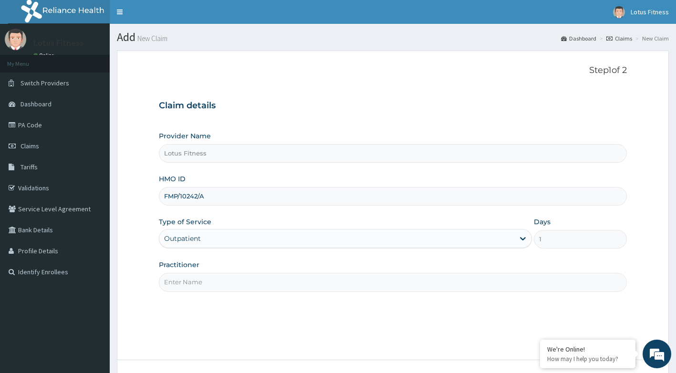
click at [177, 312] on div "Step 1 of 2 Claim details Provider Name Lotus Fitness HMO ID FMP/10242/A Type o…" at bounding box center [393, 205] width 468 height 280
drag, startPoint x: 233, startPoint y: 274, endPoint x: 233, endPoint y: 283, distance: 9.5
click at [233, 276] on input "Practitioner" at bounding box center [393, 282] width 468 height 19
type input "GYM"
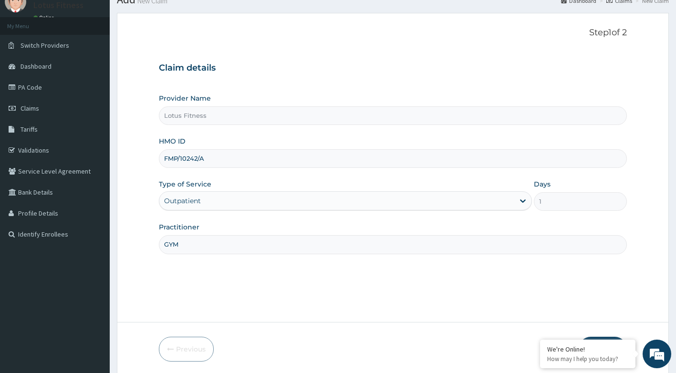
scroll to position [72, 0]
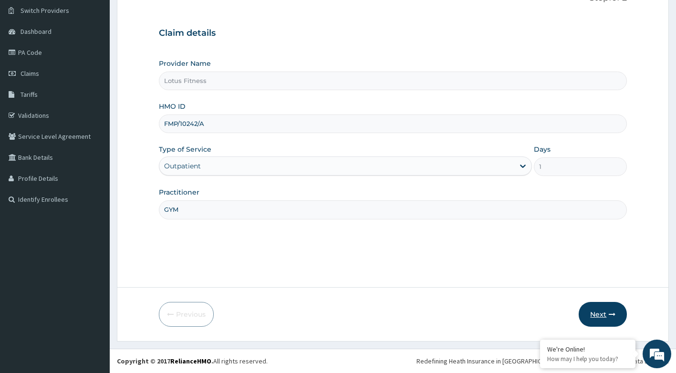
click at [604, 316] on button "Next" at bounding box center [602, 314] width 48 height 25
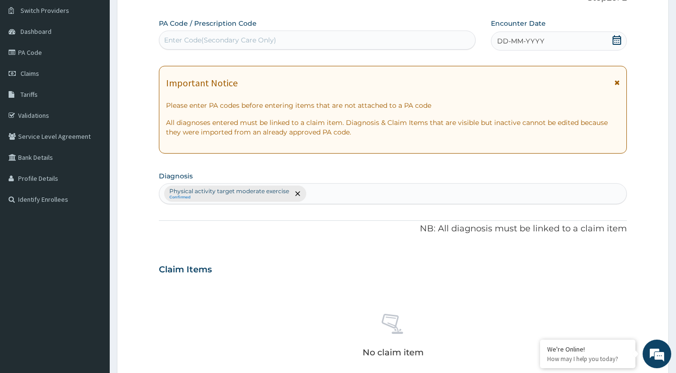
click at [229, 43] on div "Enter Code(Secondary Care Only)" at bounding box center [220, 40] width 112 height 10
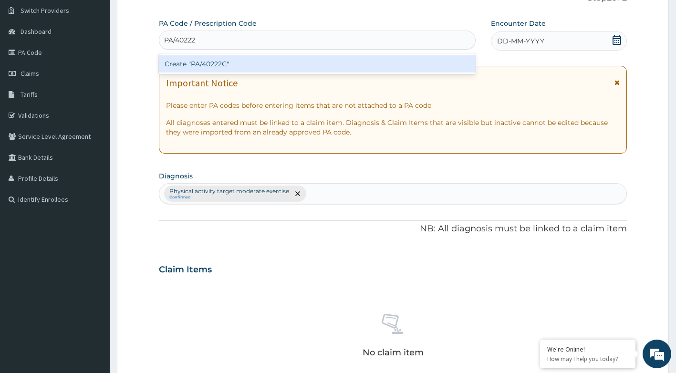
type input "PA/40222C"
click at [216, 59] on div "Create "PA/40222C"" at bounding box center [317, 63] width 317 height 17
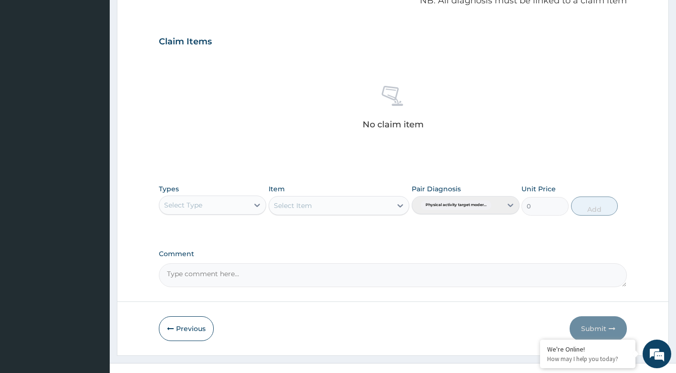
scroll to position [311, 0]
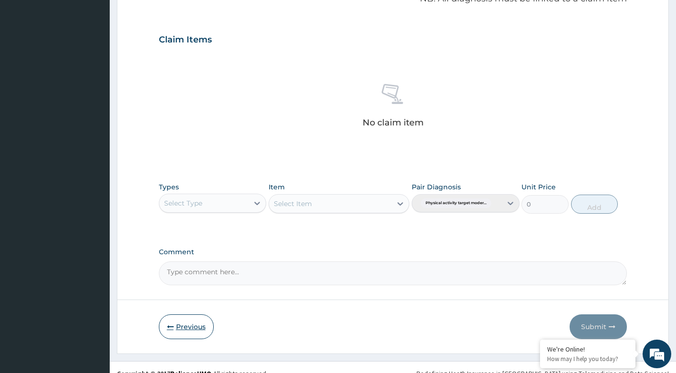
click at [203, 317] on button "Previous" at bounding box center [186, 326] width 55 height 25
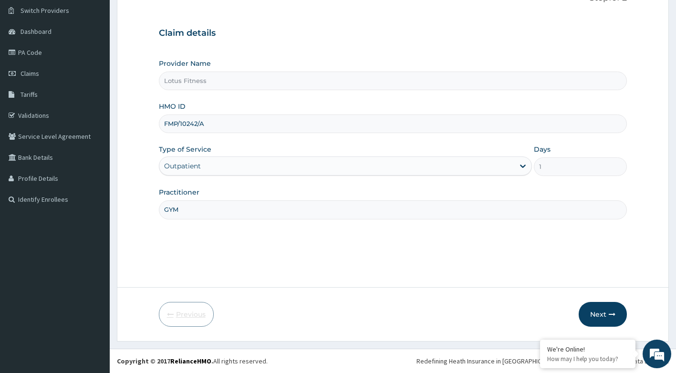
scroll to position [72, 0]
click at [594, 305] on button "Next" at bounding box center [602, 314] width 48 height 25
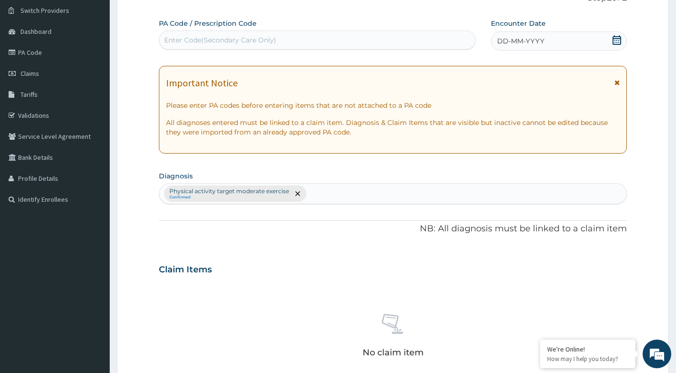
click at [352, 37] on div "Enter Code(Secondary Care Only)" at bounding box center [317, 39] width 316 height 15
type input "PA/40222C"
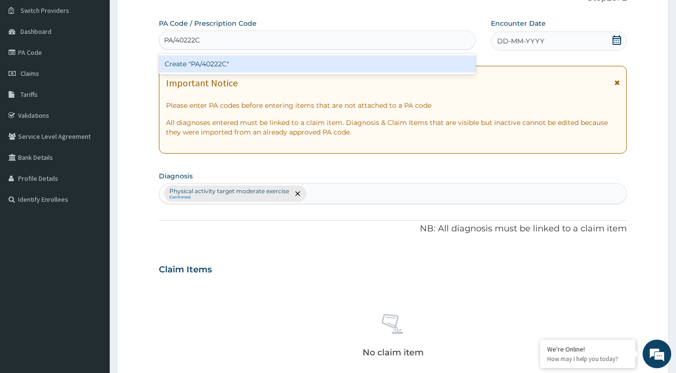
click at [336, 62] on div "Create "PA/40222C"" at bounding box center [317, 63] width 317 height 17
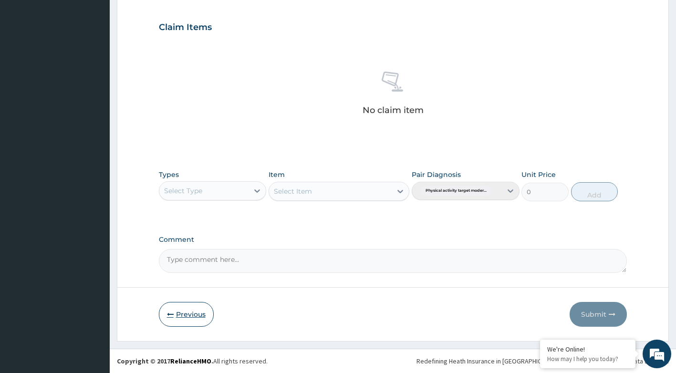
click at [192, 323] on button "Previous" at bounding box center [186, 314] width 55 height 25
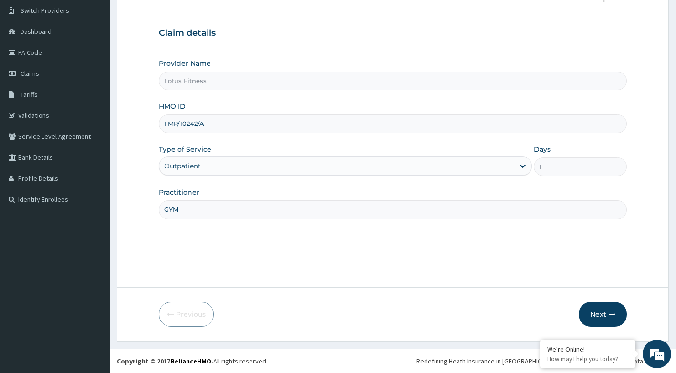
click at [269, 125] on input "FMP/10242/A" at bounding box center [393, 123] width 468 height 19
type input "F"
type input "AIP/10461/A"
click at [608, 315] on icon "button" at bounding box center [611, 314] width 7 height 7
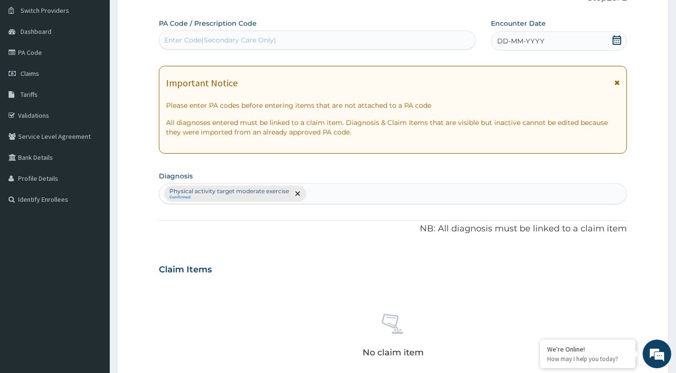
click at [220, 46] on div "Enter Code(Secondary Care Only)" at bounding box center [317, 39] width 316 height 15
type input "PA/090B1F"
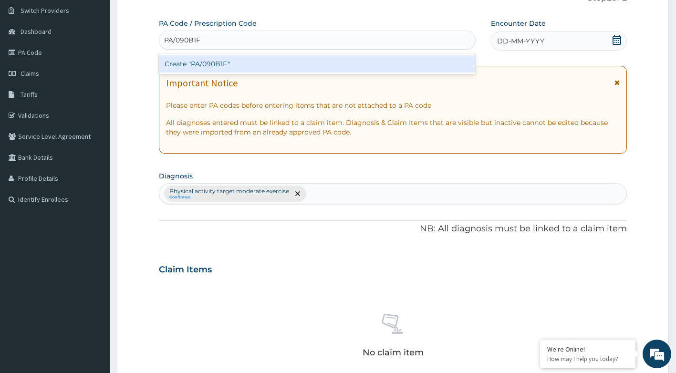
click at [235, 64] on div "Create "PA/090B1F"" at bounding box center [317, 63] width 317 height 17
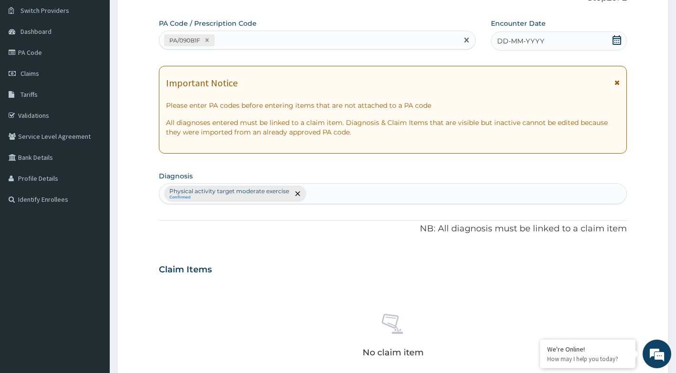
click at [616, 40] on icon at bounding box center [617, 40] width 10 height 10
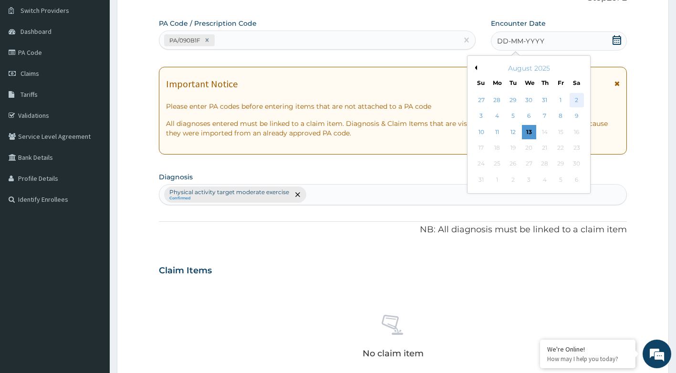
click at [575, 99] on div "2" at bounding box center [576, 100] width 14 height 14
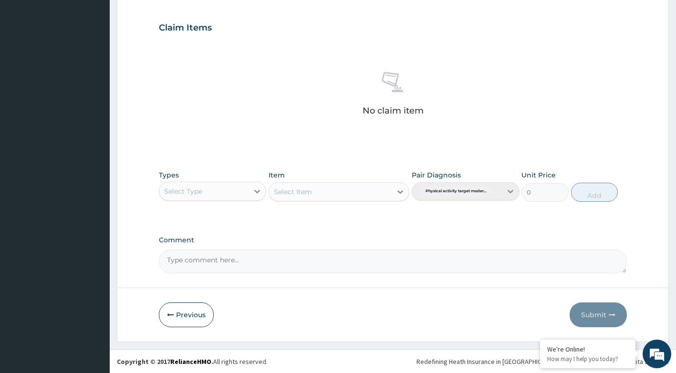
scroll to position [315, 0]
drag, startPoint x: 220, startPoint y: 172, endPoint x: 218, endPoint y: 193, distance: 21.6
click at [220, 173] on div "Types Select Type" at bounding box center [213, 185] width 108 height 31
click at [227, 190] on div "Select Type" at bounding box center [204, 190] width 90 height 15
type input "GYM"
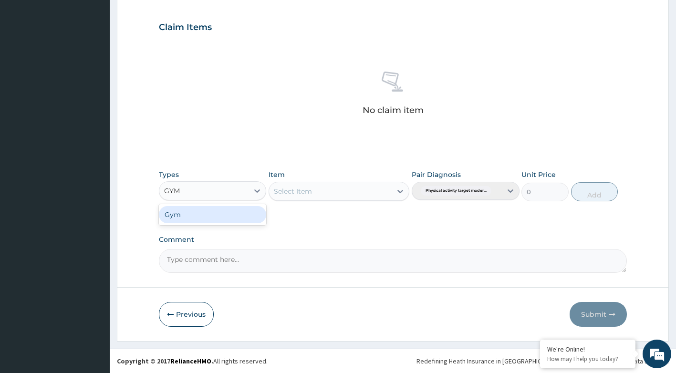
click at [220, 213] on div "Gym" at bounding box center [213, 214] width 108 height 17
click at [400, 191] on div "Select Item" at bounding box center [338, 191] width 141 height 19
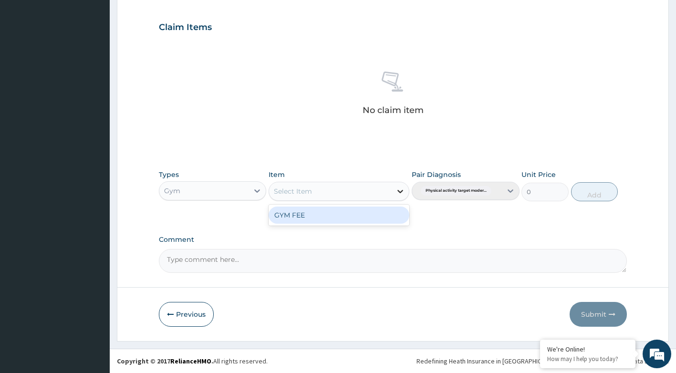
click at [401, 192] on icon at bounding box center [400, 191] width 6 height 3
click at [339, 218] on div "GYM FEE" at bounding box center [338, 214] width 141 height 17
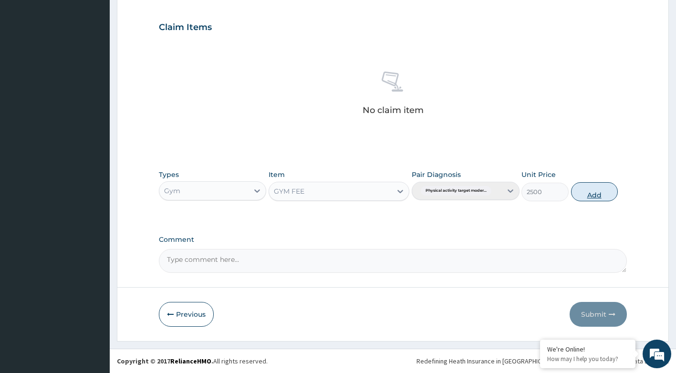
click at [598, 196] on button "Add" at bounding box center [594, 191] width 47 height 19
type input "0"
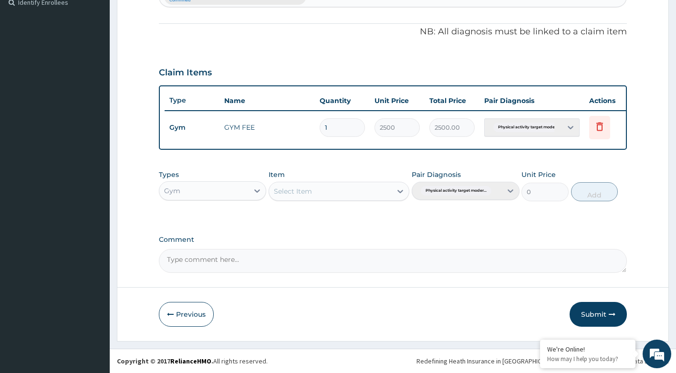
scroll to position [277, 0]
click at [597, 310] on button "Submit" at bounding box center [597, 314] width 57 height 25
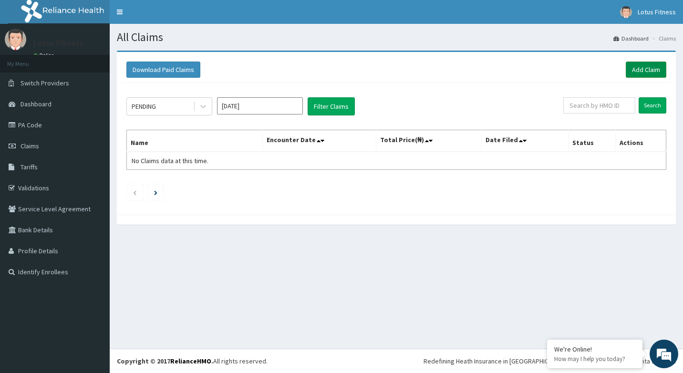
click at [645, 67] on link "Add Claim" at bounding box center [645, 69] width 41 height 16
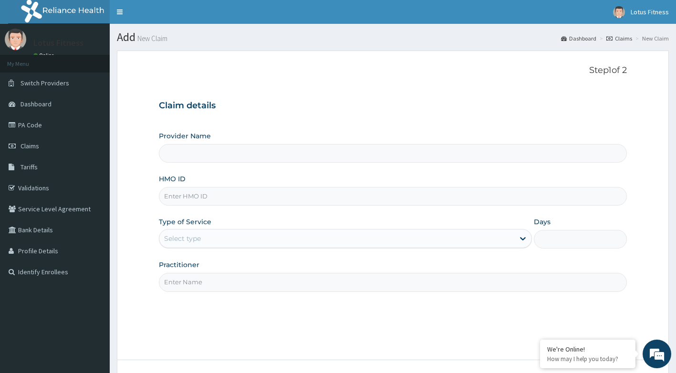
click at [373, 190] on input "HMO ID" at bounding box center [393, 196] width 468 height 19
type input "Lotus Fitness"
type input "1"
type input "LFL/10002/B"
click at [383, 305] on div "Step 1 of 2 Claim details Provider Name Lotus Fitness HMO ID LFL/10002/B Type o…" at bounding box center [393, 205] width 468 height 280
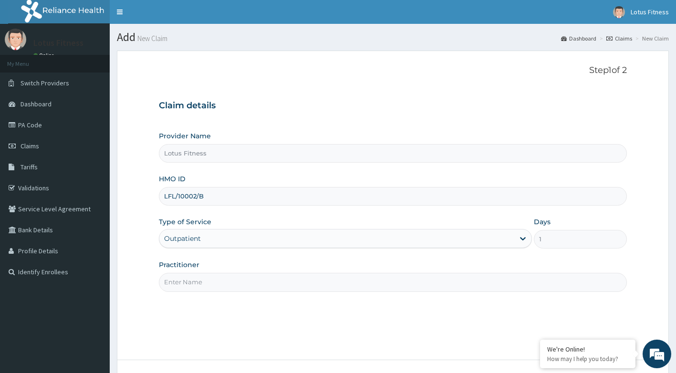
drag, startPoint x: 267, startPoint y: 282, endPoint x: 266, endPoint y: 288, distance: 6.4
click at [267, 282] on input "Practitioner" at bounding box center [393, 282] width 468 height 19
type input "GYM"
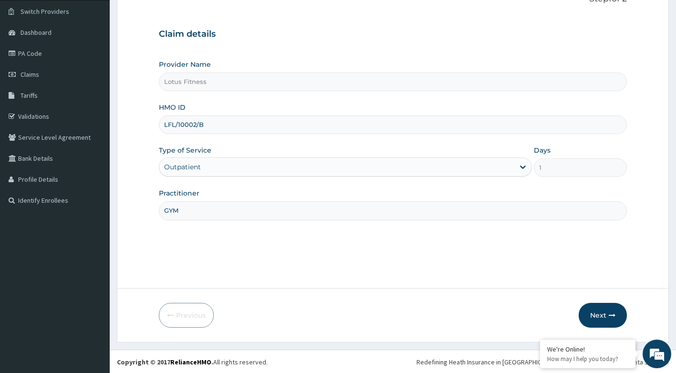
scroll to position [72, 0]
click at [599, 312] on button "Next" at bounding box center [602, 314] width 48 height 25
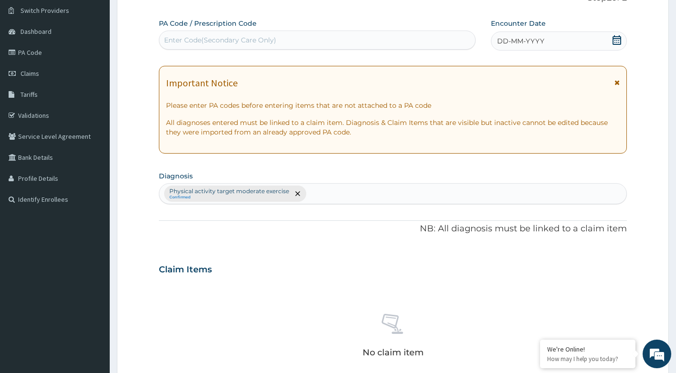
click at [410, 36] on div "Enter Code(Secondary Care Only)" at bounding box center [317, 39] width 316 height 15
type input "PA/AE6C31"
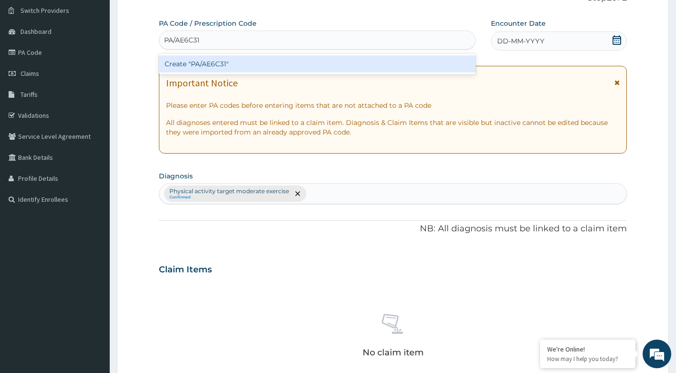
click at [400, 59] on div "Create "PA/AE6C31"" at bounding box center [317, 63] width 317 height 17
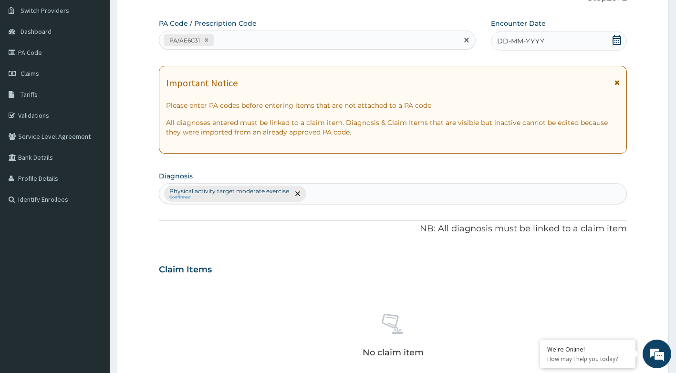
click at [615, 42] on icon at bounding box center [617, 40] width 10 height 10
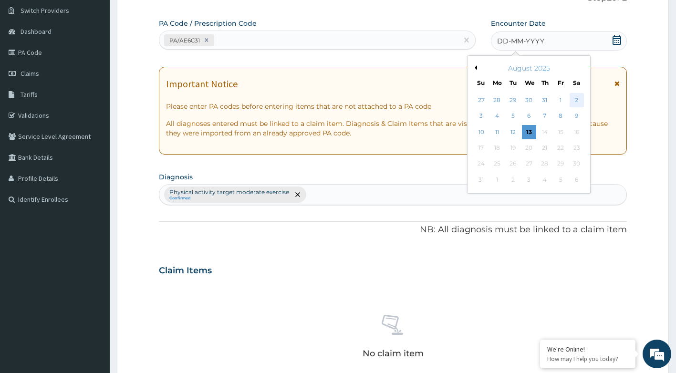
click at [575, 102] on div "2" at bounding box center [576, 100] width 14 height 14
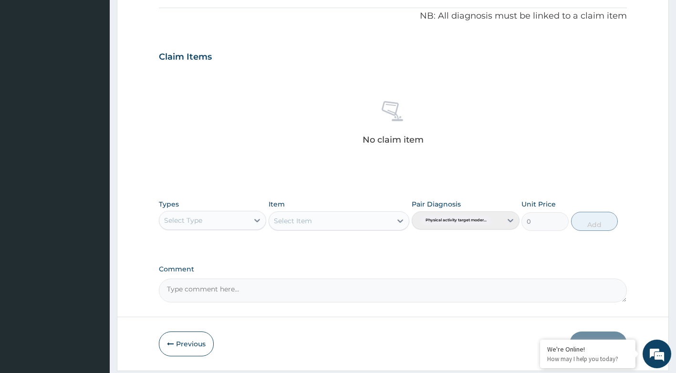
scroll to position [315, 0]
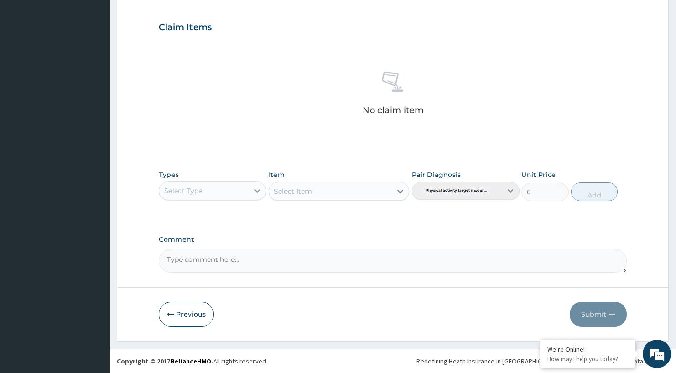
click at [257, 188] on icon at bounding box center [257, 191] width 10 height 10
click at [233, 189] on div "Select Type" at bounding box center [204, 190] width 90 height 15
type input "GYM"
click at [213, 215] on div "Gym" at bounding box center [213, 214] width 108 height 17
click at [341, 188] on div "Select Item" at bounding box center [338, 191] width 141 height 19
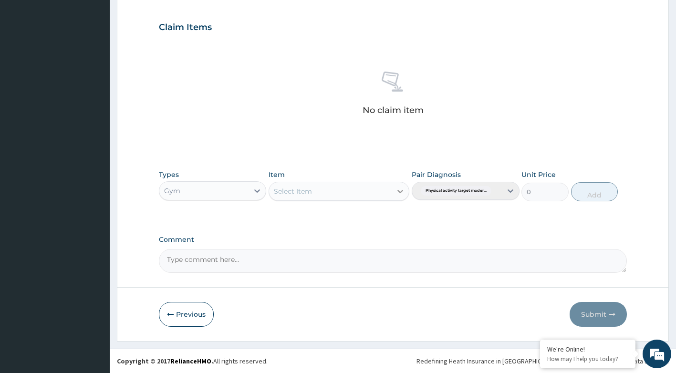
click at [405, 190] on div at bounding box center [399, 191] width 17 height 17
click at [362, 216] on div "GYM FEE" at bounding box center [338, 214] width 141 height 17
click at [585, 189] on button "Add" at bounding box center [594, 191] width 47 height 19
type input "0"
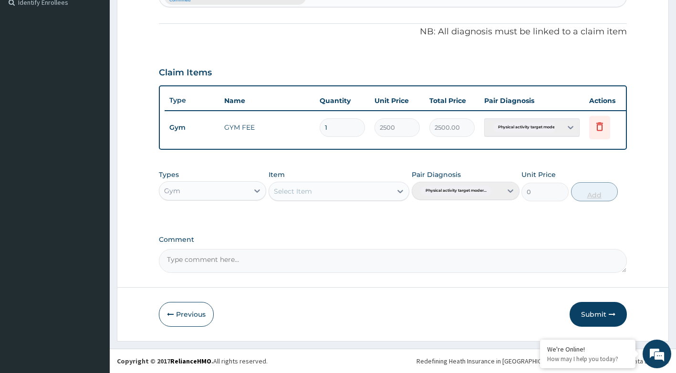
scroll to position [277, 0]
click at [594, 309] on button "Submit" at bounding box center [597, 314] width 57 height 25
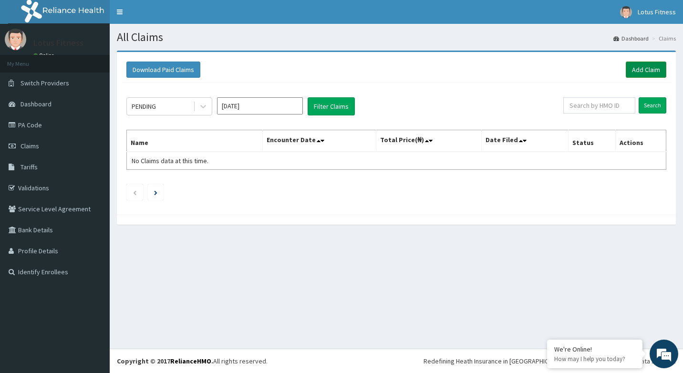
click at [641, 66] on link "Add Claim" at bounding box center [645, 69] width 41 height 16
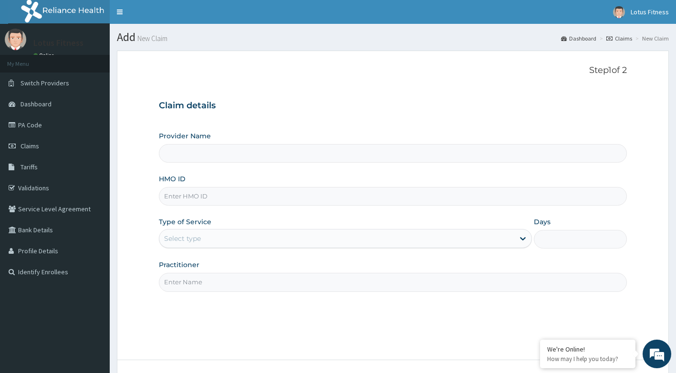
type input "Lotus Fitness"
type input "1"
click at [447, 200] on input "HMO ID" at bounding box center [393, 196] width 468 height 19
type input "ISW/10517/A"
click at [418, 282] on input "Practitioner" at bounding box center [393, 282] width 468 height 19
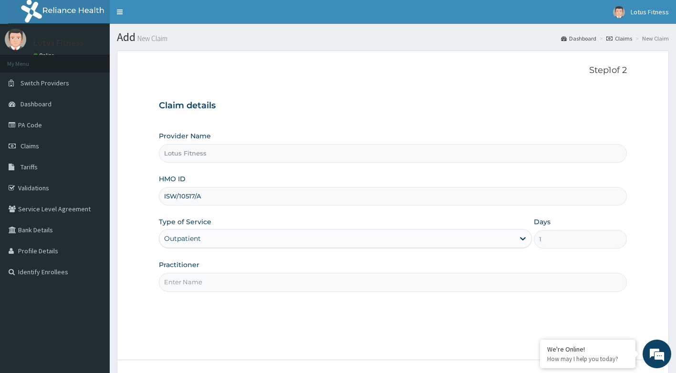
type input "GYM"
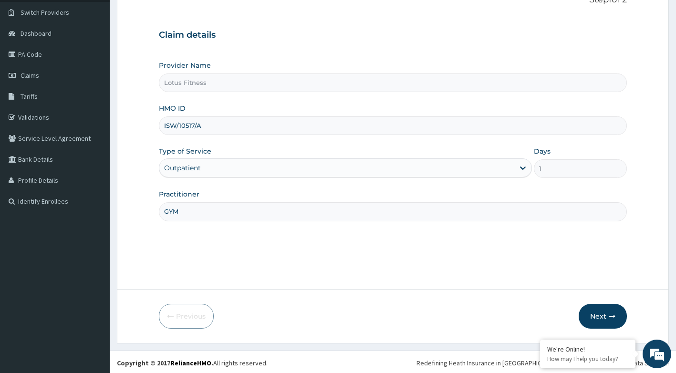
scroll to position [72, 0]
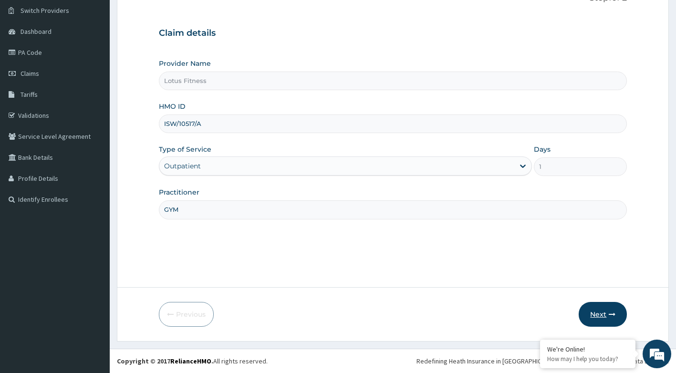
click at [594, 320] on button "Next" at bounding box center [602, 314] width 48 height 25
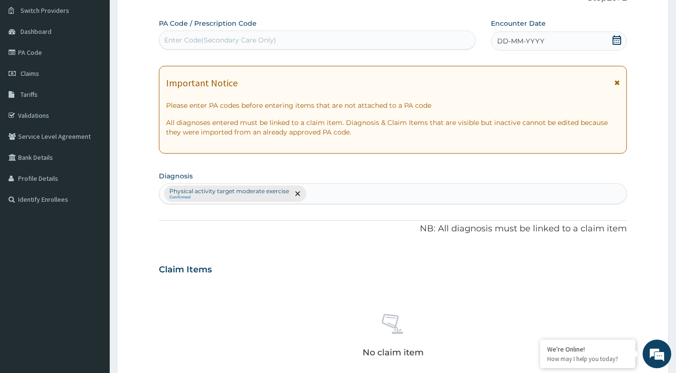
click at [346, 33] on div "Enter Code(Secondary Care Only)" at bounding box center [317, 39] width 316 height 15
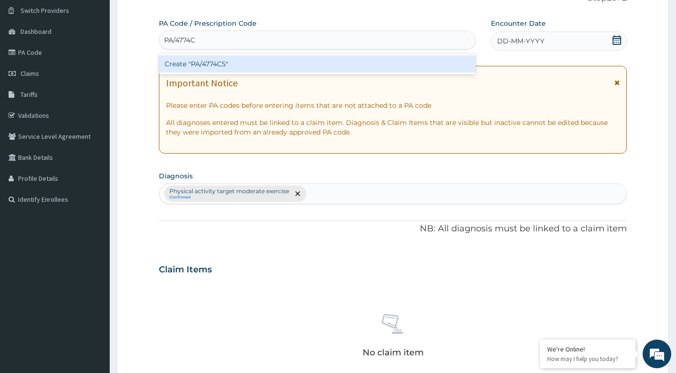
type input "PA/4774C5"
click at [337, 61] on div "Create "PA/4774C5"" at bounding box center [317, 63] width 317 height 17
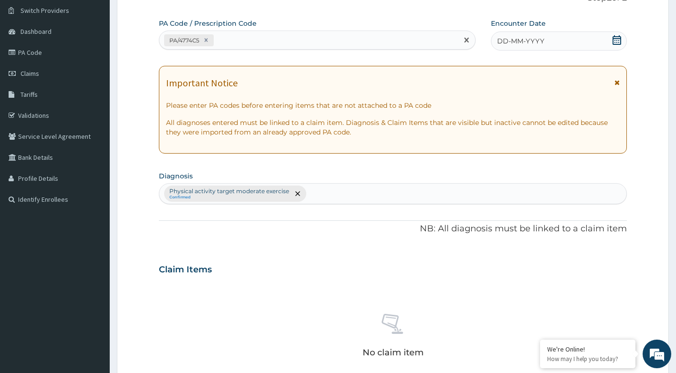
click at [616, 42] on icon at bounding box center [616, 40] width 9 height 10
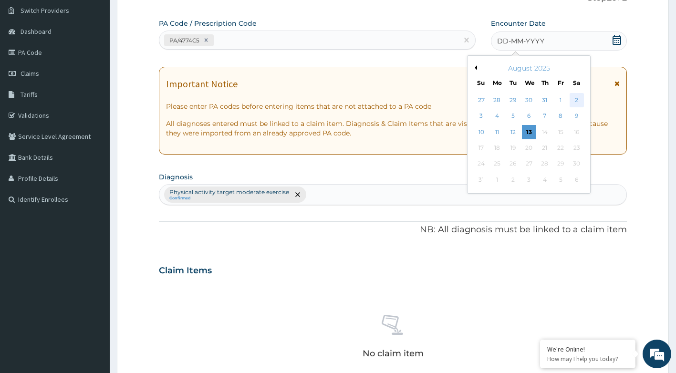
click at [582, 102] on div "2" at bounding box center [576, 100] width 14 height 14
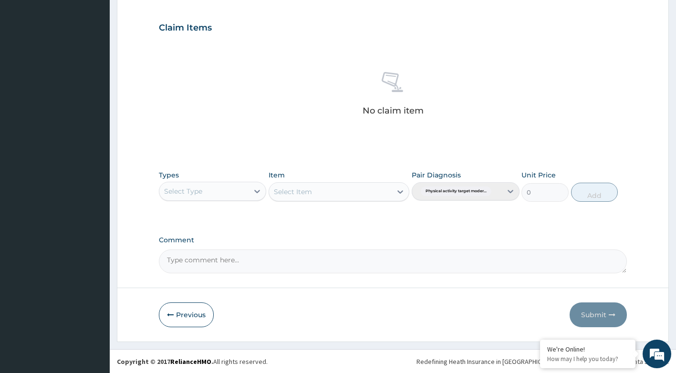
scroll to position [315, 0]
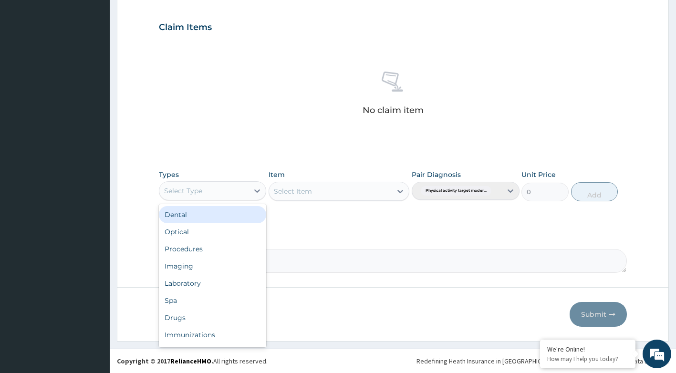
click at [237, 191] on div "Select Type" at bounding box center [204, 190] width 90 height 15
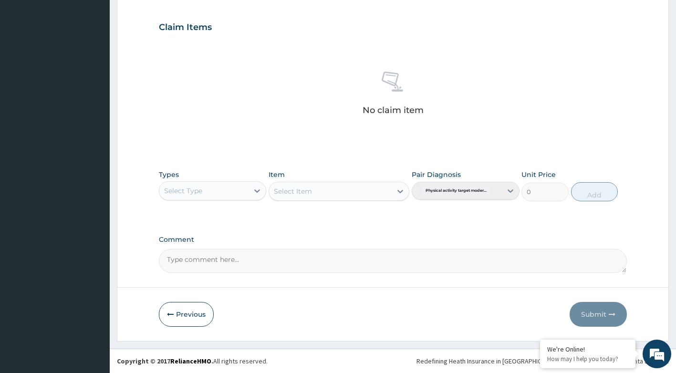
click at [221, 187] on div "Select Type" at bounding box center [204, 190] width 90 height 15
type input "GYM"
click at [252, 212] on div "Gym" at bounding box center [213, 214] width 108 height 17
click at [392, 190] on div at bounding box center [399, 191] width 17 height 17
click at [353, 216] on div "GYM FEE" at bounding box center [338, 214] width 141 height 17
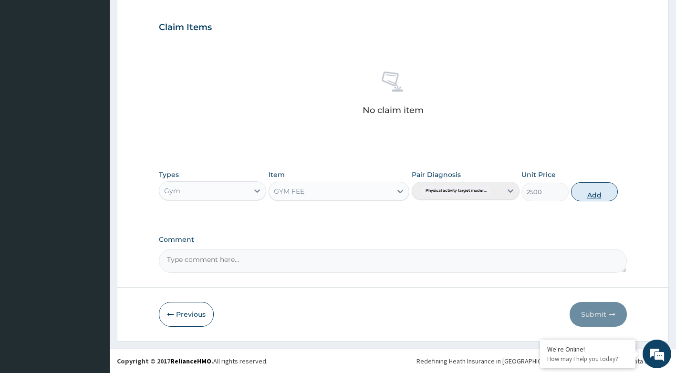
click at [594, 192] on button "Add" at bounding box center [594, 191] width 47 height 19
type input "0"
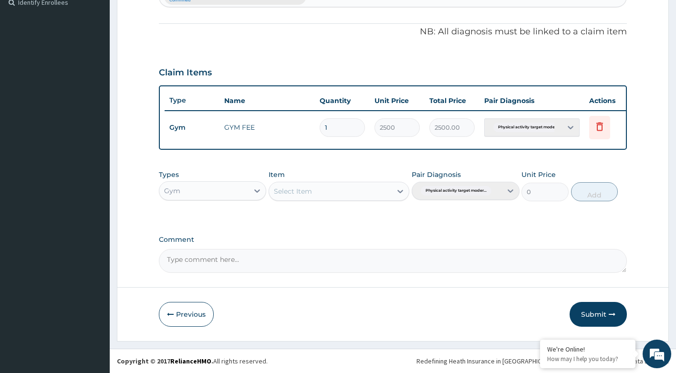
scroll to position [277, 0]
click at [611, 317] on icon "button" at bounding box center [611, 314] width 7 height 7
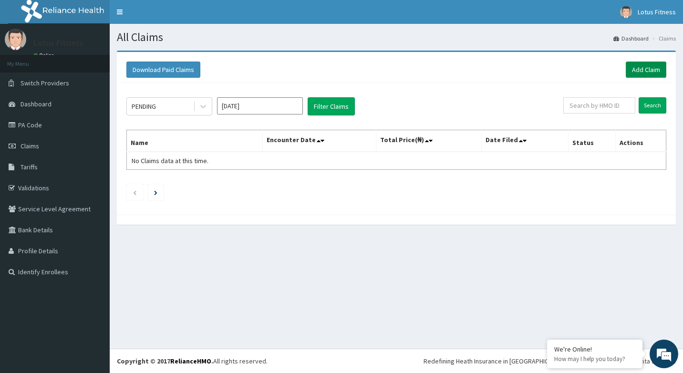
click at [658, 71] on link "Add Claim" at bounding box center [645, 69] width 41 height 16
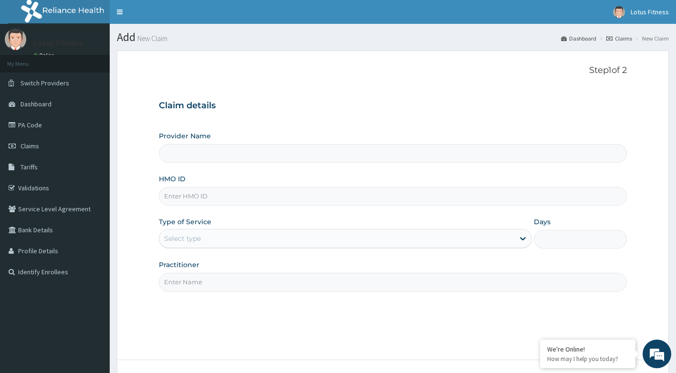
click at [383, 203] on input "HMO ID" at bounding box center [393, 196] width 468 height 19
type input "Lotus Fitness"
type input "1"
type input "ISW/10085/A"
click at [292, 280] on input "Practitioner" at bounding box center [393, 282] width 468 height 19
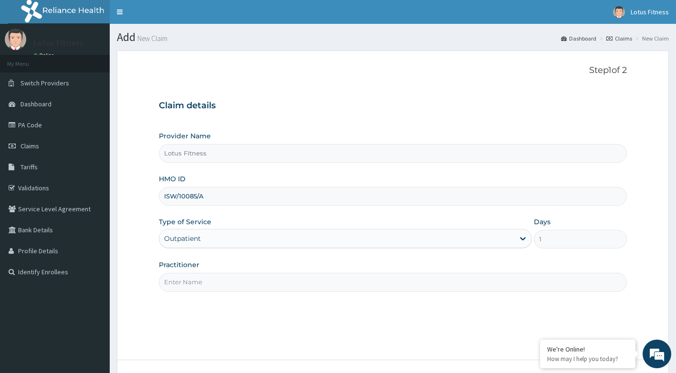
type input "GYM"
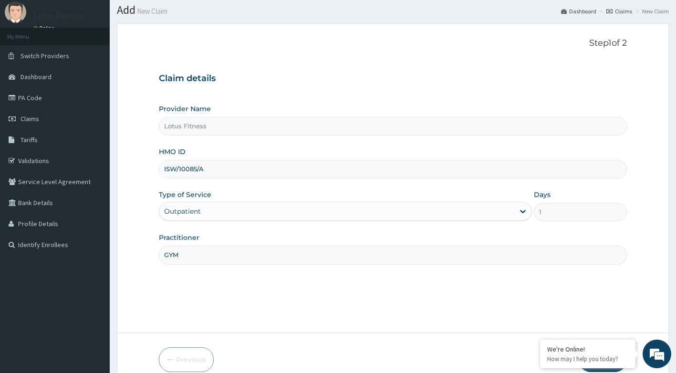
scroll to position [72, 0]
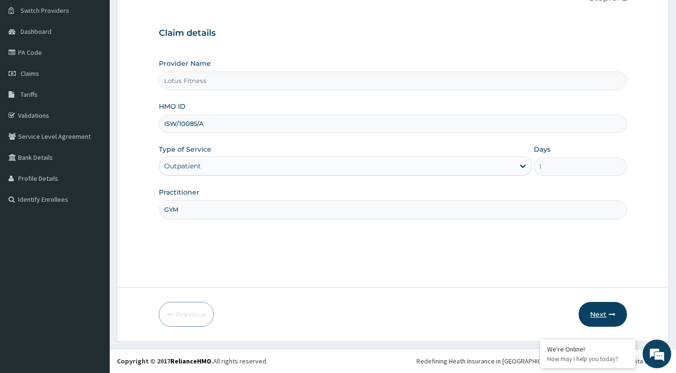
click at [606, 317] on button "Next" at bounding box center [602, 314] width 48 height 25
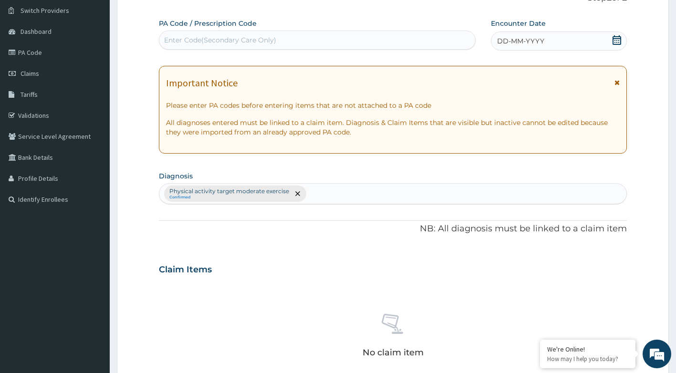
click at [314, 37] on div "Enter Code(Secondary Care Only)" at bounding box center [317, 39] width 316 height 15
type input "PA/E3EBEE"
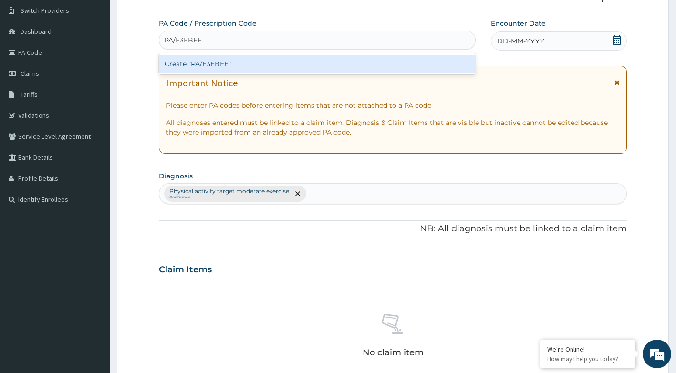
click at [293, 62] on div "Create "PA/E3EBEE"" at bounding box center [317, 63] width 317 height 17
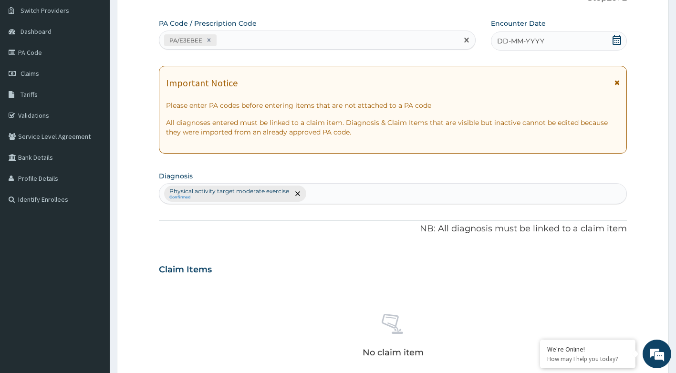
click at [616, 43] on icon at bounding box center [617, 40] width 10 height 10
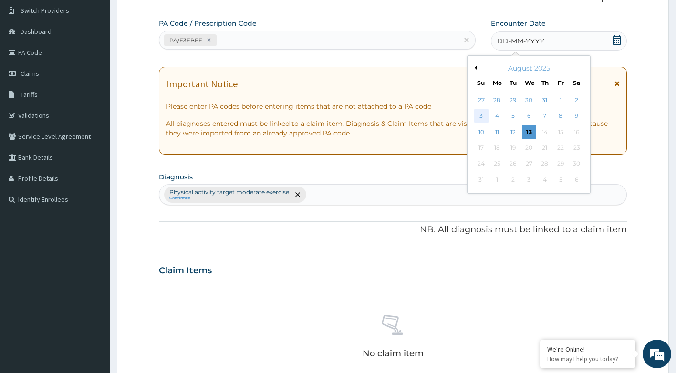
click at [474, 112] on div "3" at bounding box center [481, 116] width 14 height 14
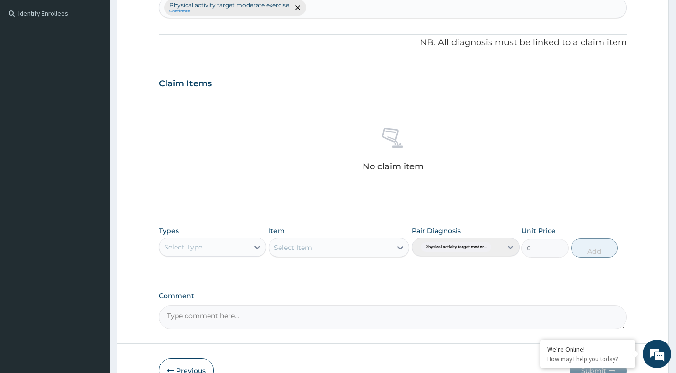
scroll to position [263, 0]
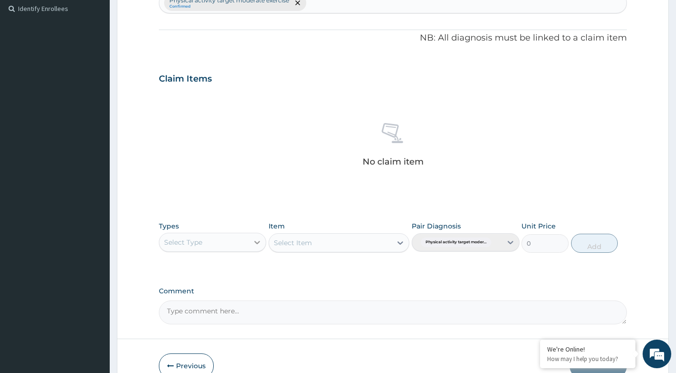
click at [250, 243] on div at bounding box center [256, 242] width 17 height 17
click at [223, 244] on div "Select Type" at bounding box center [204, 242] width 90 height 15
type input "GYM"
click at [218, 263] on div "Gym" at bounding box center [213, 265] width 108 height 17
click at [393, 241] on div "Select Item" at bounding box center [338, 242] width 141 height 19
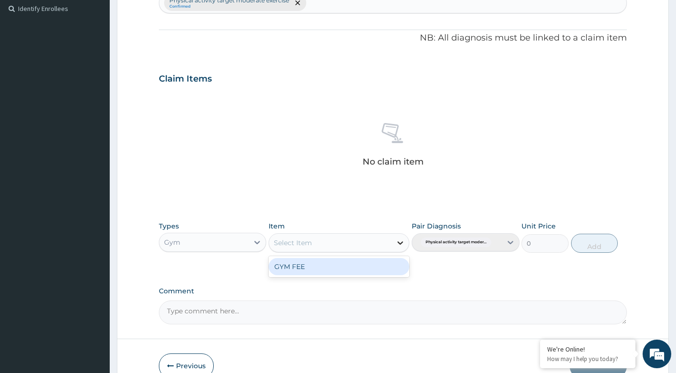
click at [400, 246] on icon at bounding box center [400, 243] width 10 height 10
click at [381, 265] on div "GYM FEE" at bounding box center [338, 266] width 141 height 17
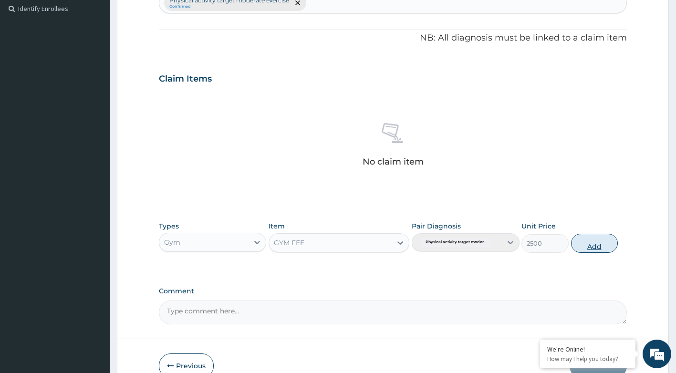
click at [608, 240] on button "Add" at bounding box center [594, 243] width 47 height 19
type input "0"
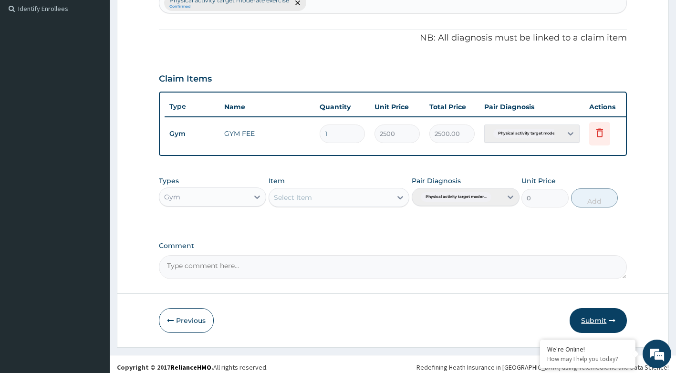
click at [595, 324] on button "Submit" at bounding box center [597, 320] width 57 height 25
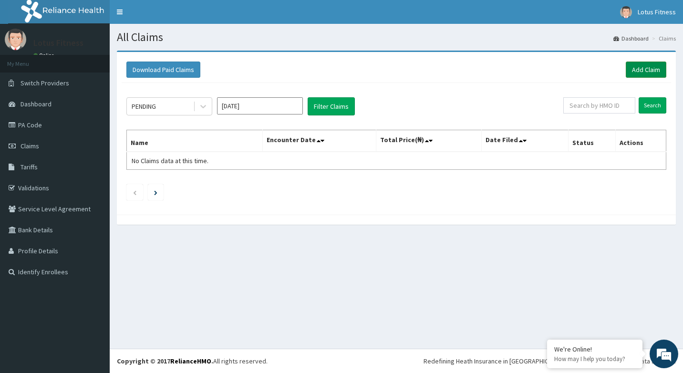
click at [647, 64] on link "Add Claim" at bounding box center [645, 69] width 41 height 16
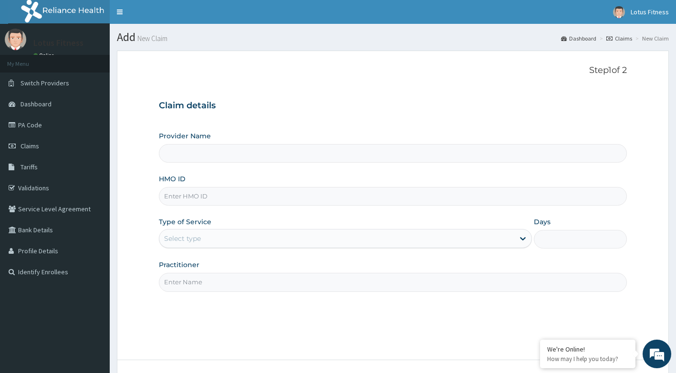
click at [341, 198] on input "HMO ID" at bounding box center [393, 196] width 468 height 19
type input "Lotus Fitness"
type input "1"
type input "CIH/10007/A"
drag, startPoint x: 308, startPoint y: 275, endPoint x: 303, endPoint y: 281, distance: 7.8
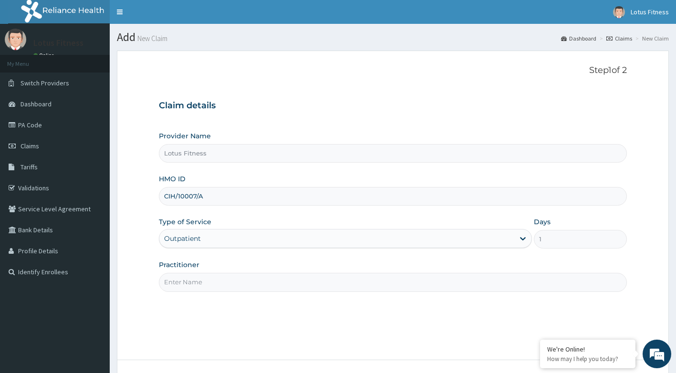
click at [308, 275] on input "Practitioner" at bounding box center [393, 282] width 468 height 19
type input "GYM"
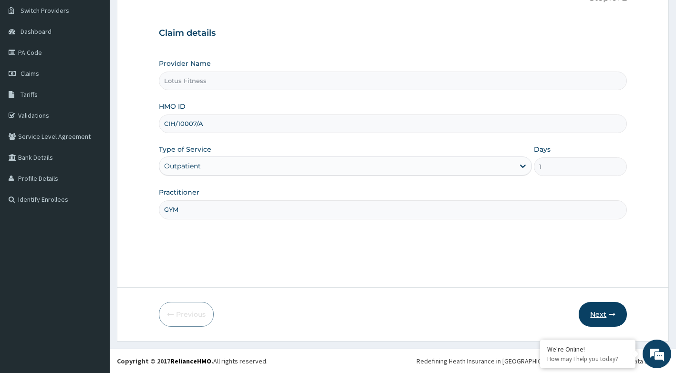
click at [603, 317] on button "Next" at bounding box center [602, 314] width 48 height 25
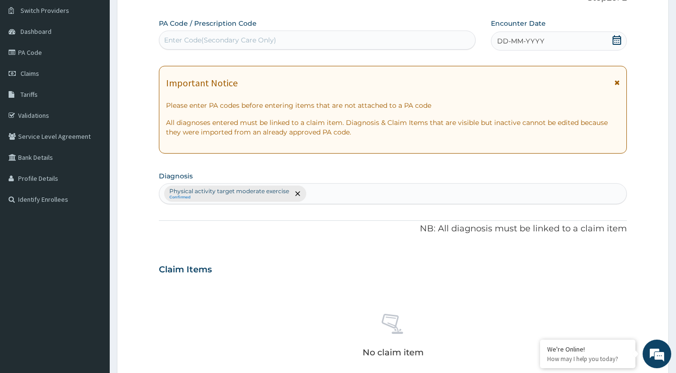
click at [284, 38] on div "Enter Code(Secondary Care Only)" at bounding box center [317, 39] width 316 height 15
click at [186, 40] on input "PA/E05285C" at bounding box center [185, 40] width 42 height 10
click at [186, 39] on input "PA/E05285C" at bounding box center [185, 40] width 42 height 10
type input "PA/E0285C"
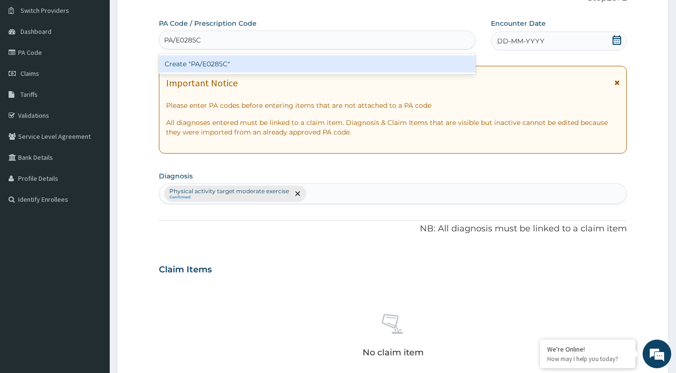
click at [201, 56] on div "Create "PA/E0285C"" at bounding box center [317, 63] width 317 height 17
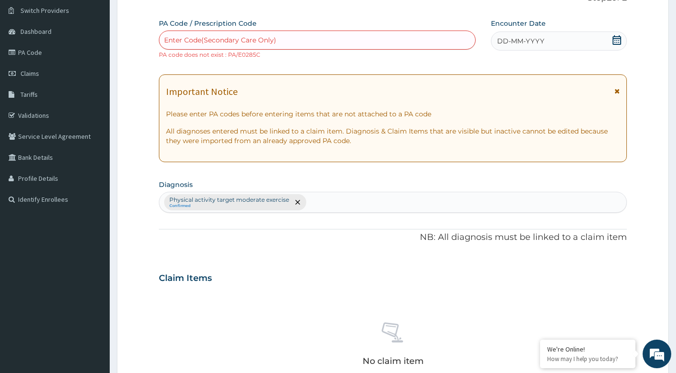
click at [234, 43] on div "Enter Code(Secondary Care Only)" at bounding box center [220, 40] width 112 height 10
type input "PA/E5285C"
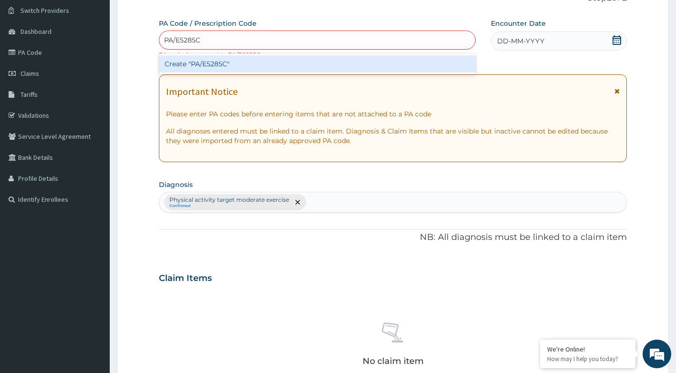
click at [228, 63] on div "Create "PA/E5285C"" at bounding box center [317, 63] width 317 height 17
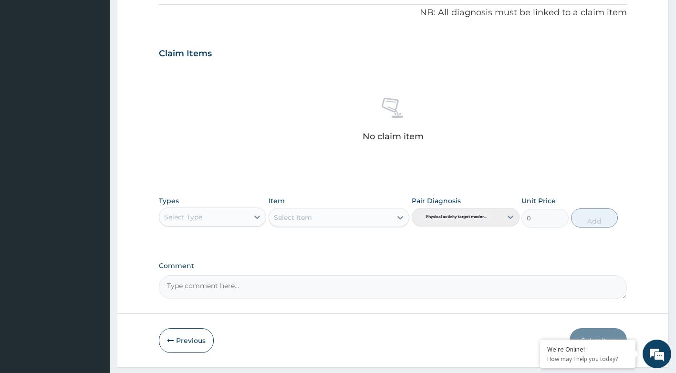
scroll to position [323, 0]
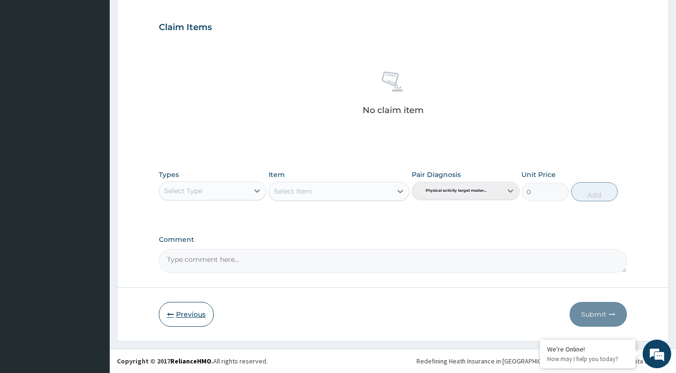
click at [204, 318] on button "Previous" at bounding box center [186, 314] width 55 height 25
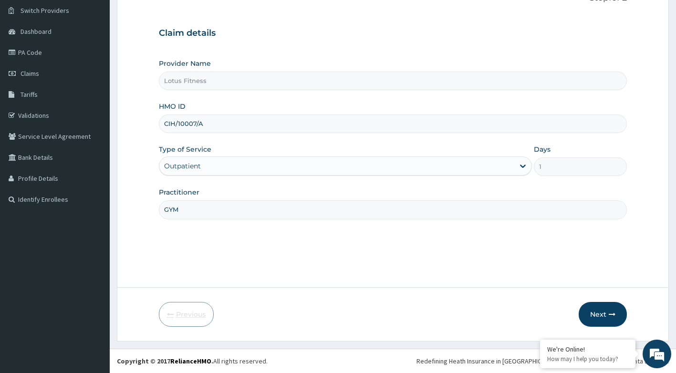
scroll to position [72, 0]
click at [602, 316] on button "Next" at bounding box center [602, 314] width 48 height 25
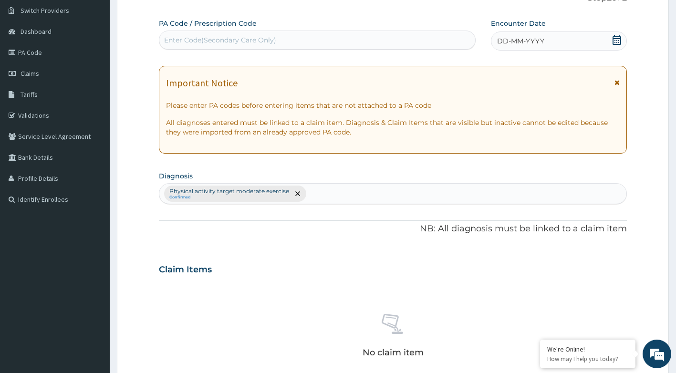
click at [349, 40] on div "Enter Code(Secondary Care Only)" at bounding box center [317, 39] width 316 height 15
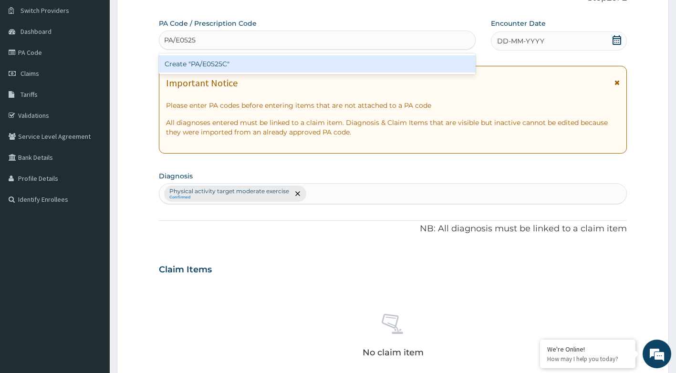
type input "PA/E0525C"
click at [390, 67] on div "Create "PA/E0525C"" at bounding box center [317, 63] width 317 height 17
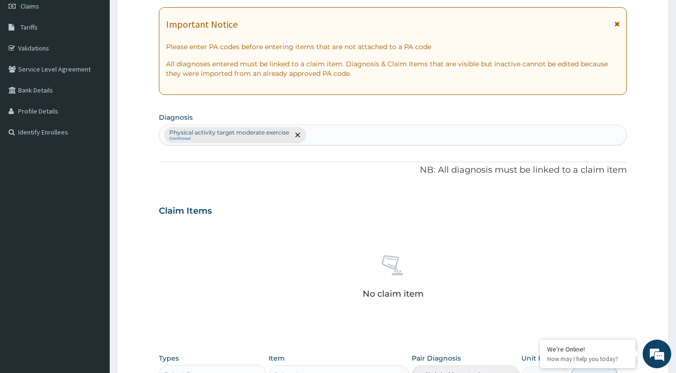
scroll to position [263, 0]
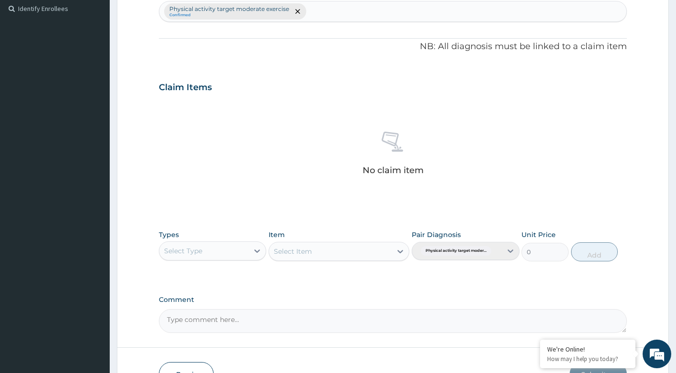
click at [174, 363] on button "Previous" at bounding box center [186, 374] width 55 height 25
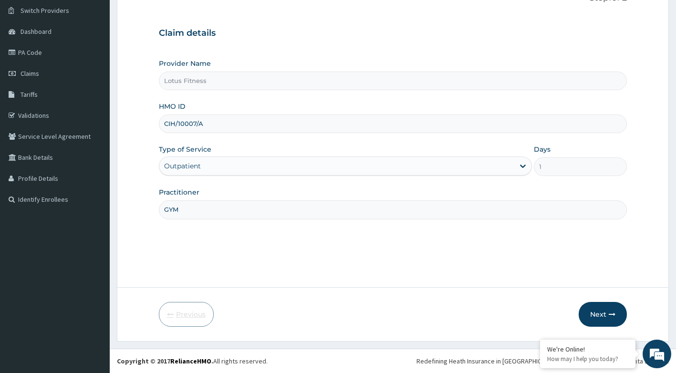
scroll to position [72, 0]
click at [266, 129] on input "CIH/10007/A" at bounding box center [393, 123] width 468 height 19
type input "C"
type input "UBP/10385/A"
click at [618, 321] on button "Next" at bounding box center [602, 314] width 48 height 25
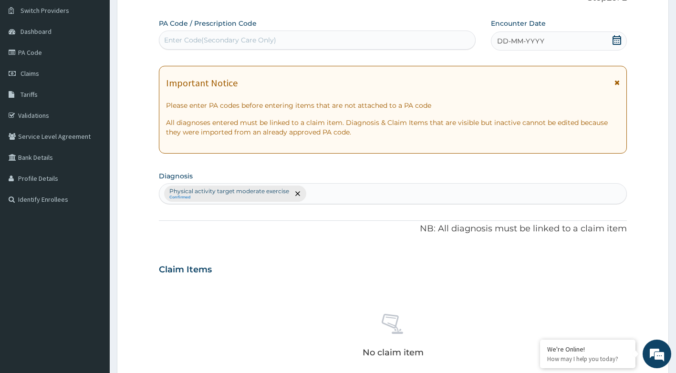
click at [183, 26] on label "PA Code / Prescription Code" at bounding box center [208, 24] width 98 height 10
click at [185, 44] on div "Enter Code(Secondary Care Only)" at bounding box center [220, 40] width 112 height 10
type input "PA/3D1D49"
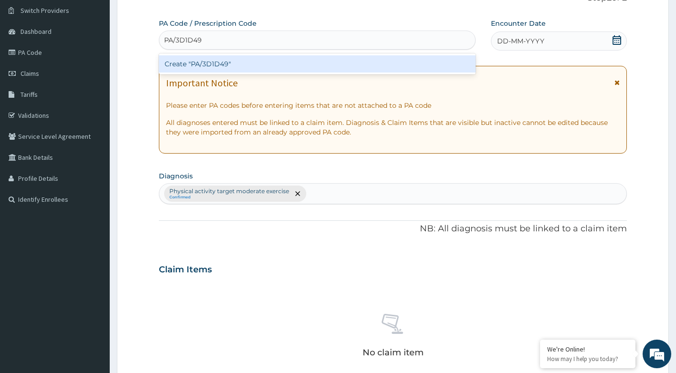
click at [294, 64] on div "Create "PA/3D1D49"" at bounding box center [317, 63] width 317 height 17
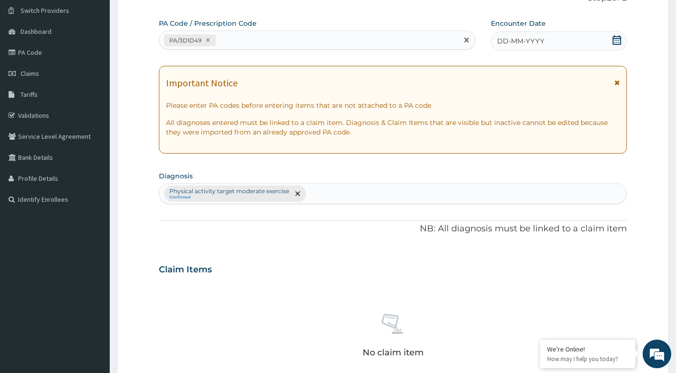
click at [618, 41] on icon at bounding box center [617, 40] width 10 height 10
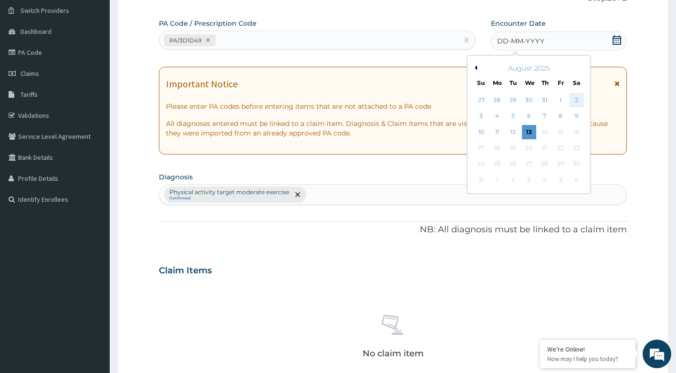
click at [576, 97] on div "2" at bounding box center [576, 100] width 14 height 14
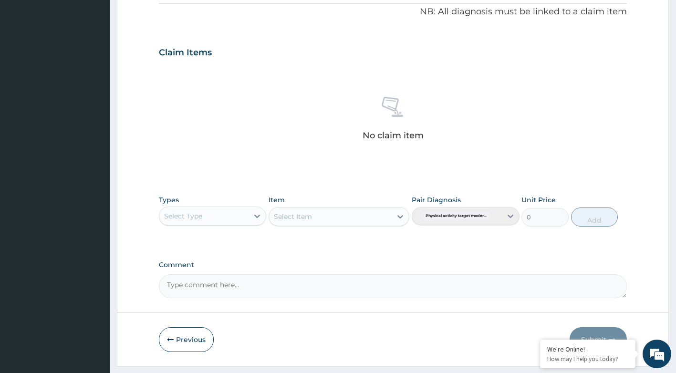
scroll to position [315, 0]
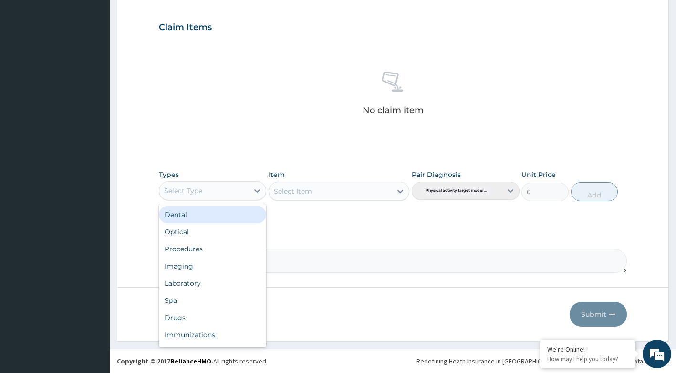
click at [240, 194] on div "Select Type" at bounding box center [204, 190] width 90 height 15
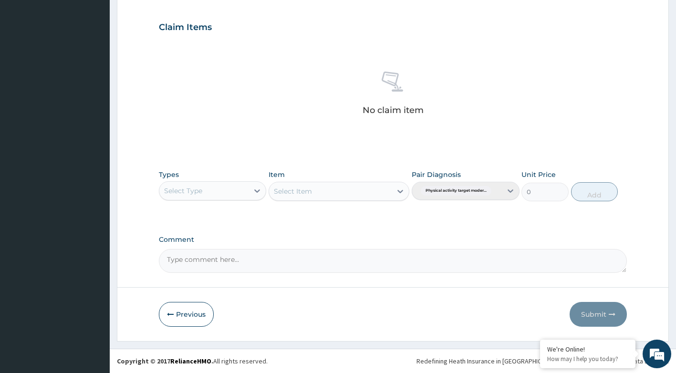
click at [230, 190] on div "Select Type" at bounding box center [204, 190] width 90 height 15
type input "GYM"
click at [224, 209] on div "Gym" at bounding box center [213, 214] width 108 height 17
click at [298, 190] on div "Select Item" at bounding box center [338, 191] width 141 height 19
click at [399, 191] on icon at bounding box center [400, 191] width 10 height 10
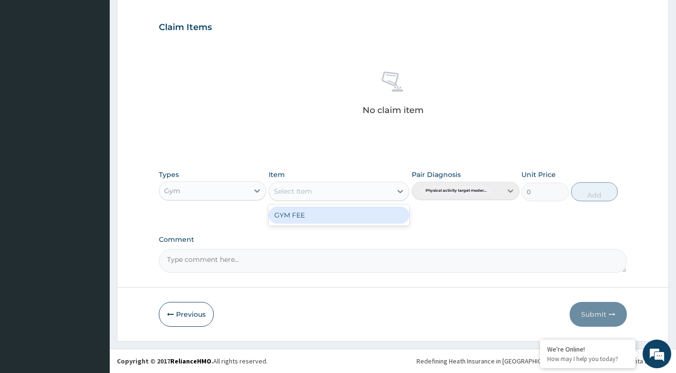
click at [368, 214] on div "GYM FEE" at bounding box center [338, 214] width 141 height 17
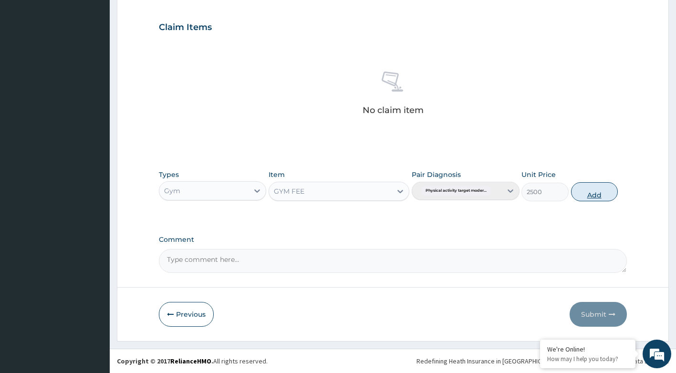
click at [581, 191] on button "Add" at bounding box center [594, 191] width 47 height 19
type input "0"
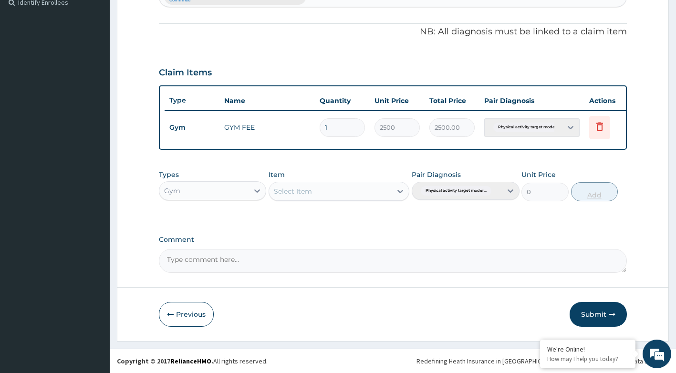
scroll to position [277, 0]
click at [599, 321] on button "Submit" at bounding box center [597, 314] width 57 height 25
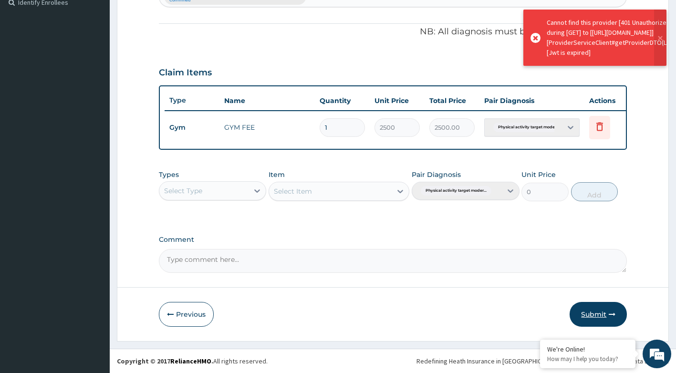
click at [595, 318] on button "Submit" at bounding box center [597, 314] width 57 height 25
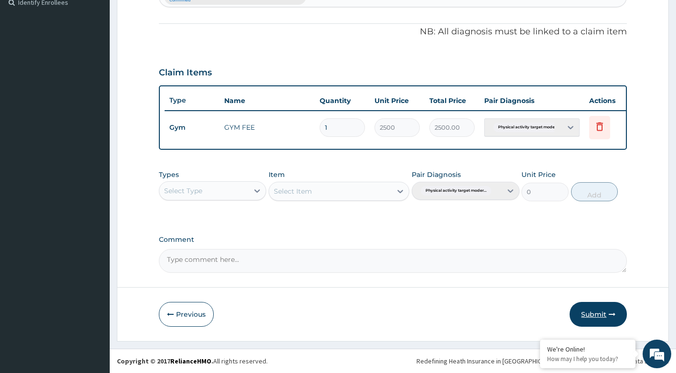
click at [599, 309] on button "Submit" at bounding box center [597, 314] width 57 height 25
